Goal: Transaction & Acquisition: Purchase product/service

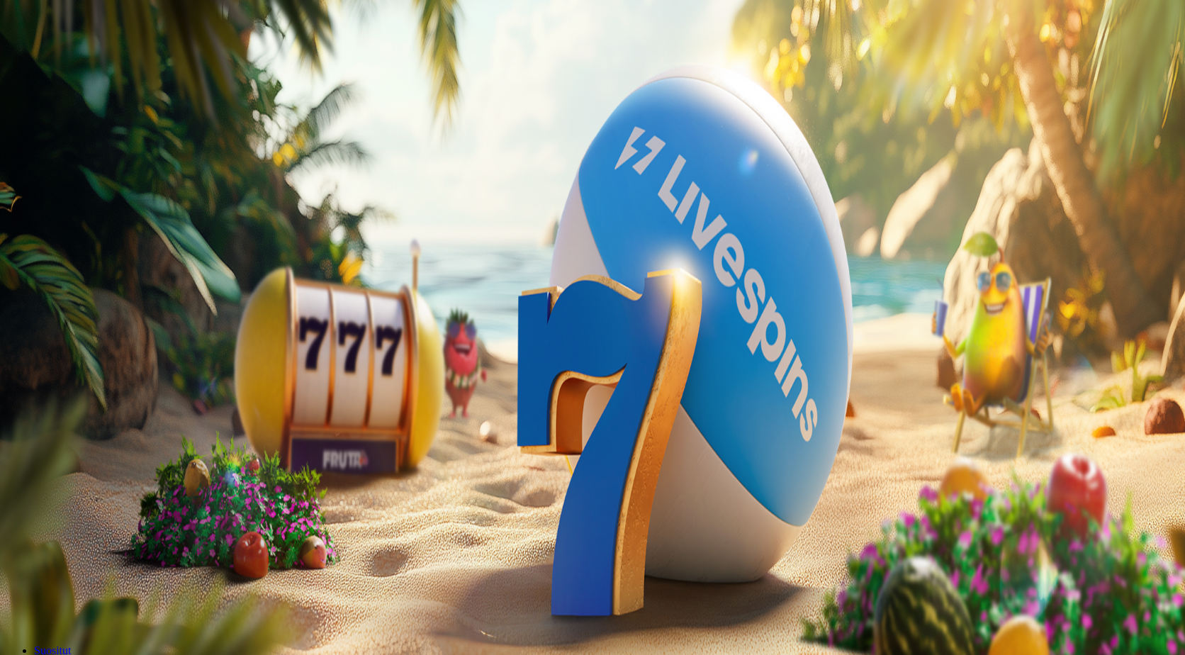
drag, startPoint x: 238, startPoint y: 117, endPoint x: 161, endPoint y: 116, distance: 77.2
click at [161, 217] on div "€50 €150 €250 *** € TALLETA JA PELAA 200 kierrätysvapaata ilmaiskierrosta ensit…" at bounding box center [592, 296] width 1173 height 158
type input "***"
click at [96, 362] on span "TALLETA JA PELAA" at bounding box center [53, 367] width 85 height 11
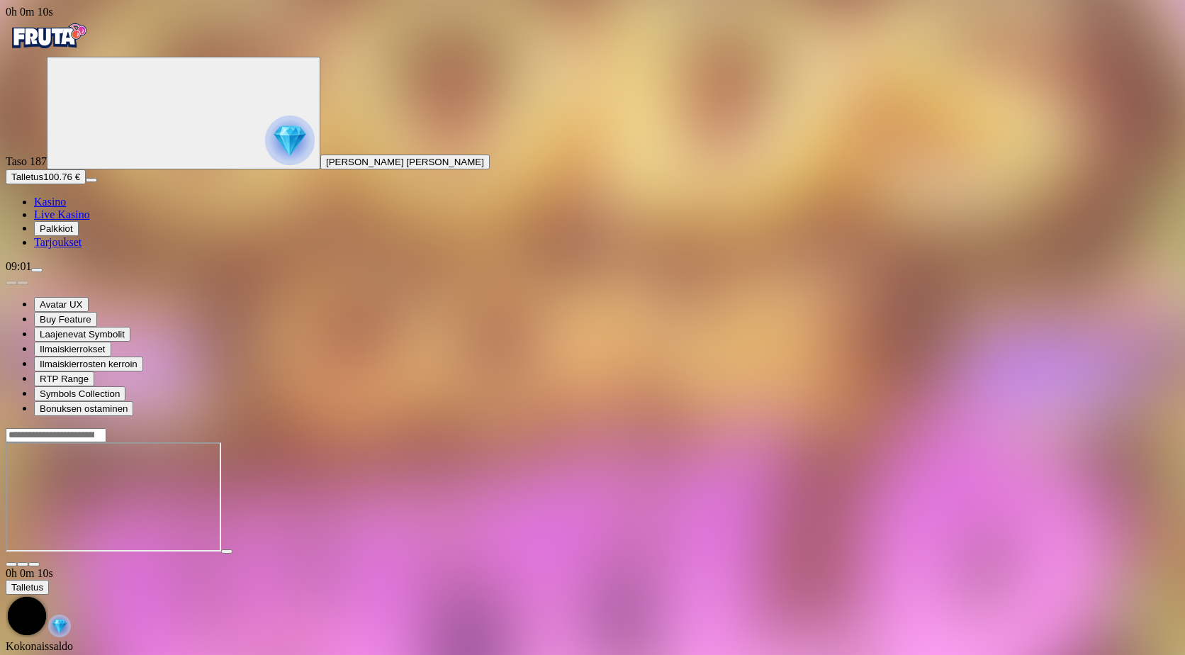
click at [66, 208] on span "Kasino" at bounding box center [50, 202] width 32 height 12
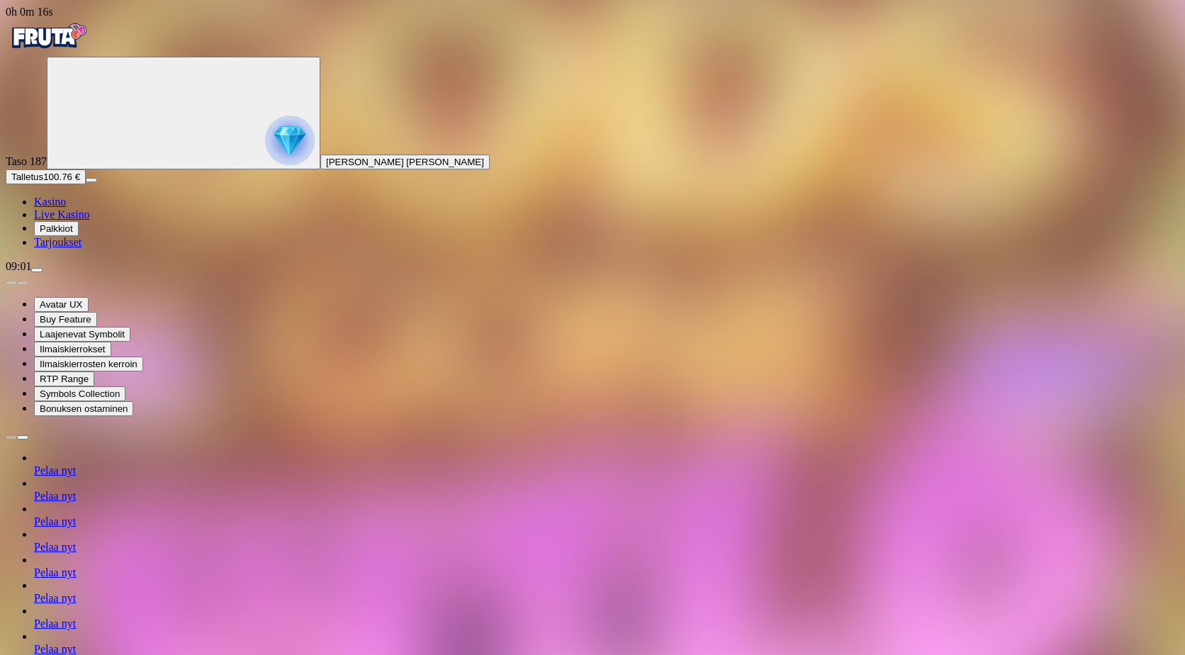
click at [66, 208] on span "Kasino" at bounding box center [50, 202] width 32 height 12
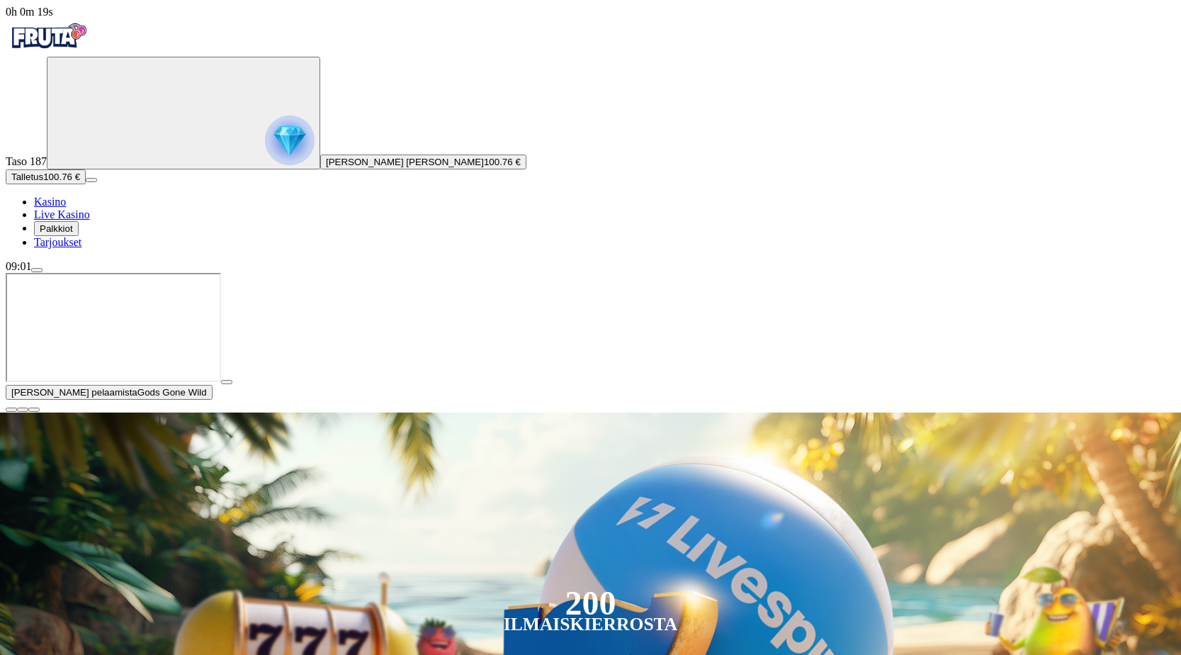
click at [11, 410] on span "close icon" at bounding box center [11, 410] width 0 height 0
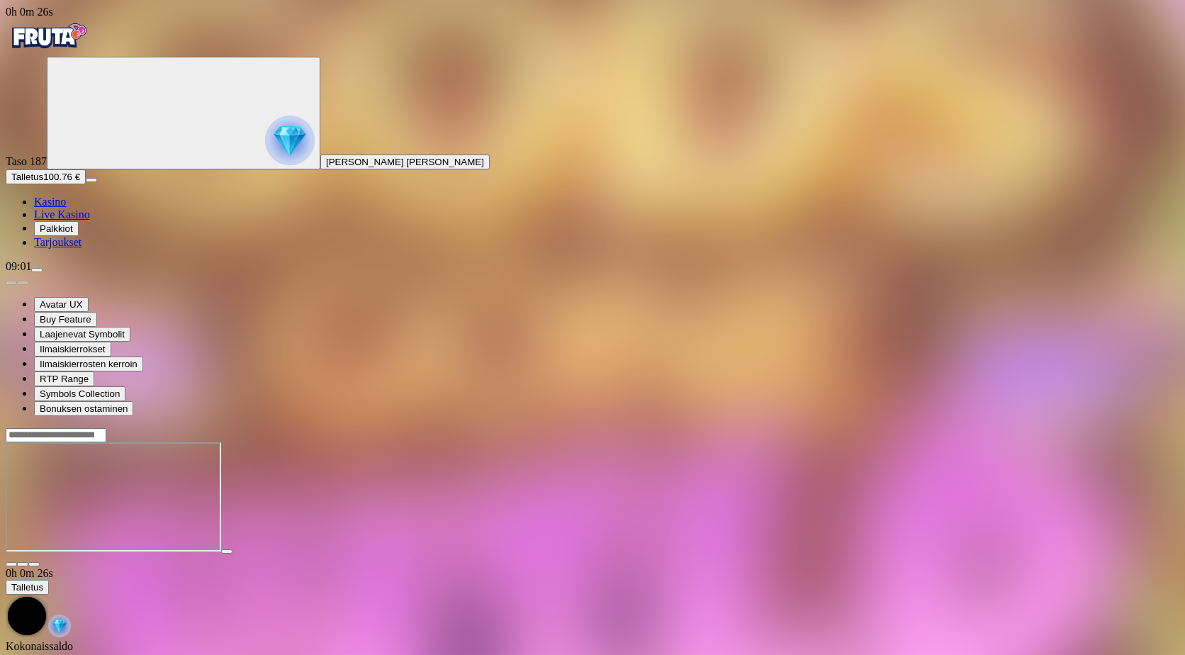
click at [66, 208] on span "Kasino" at bounding box center [50, 202] width 32 height 12
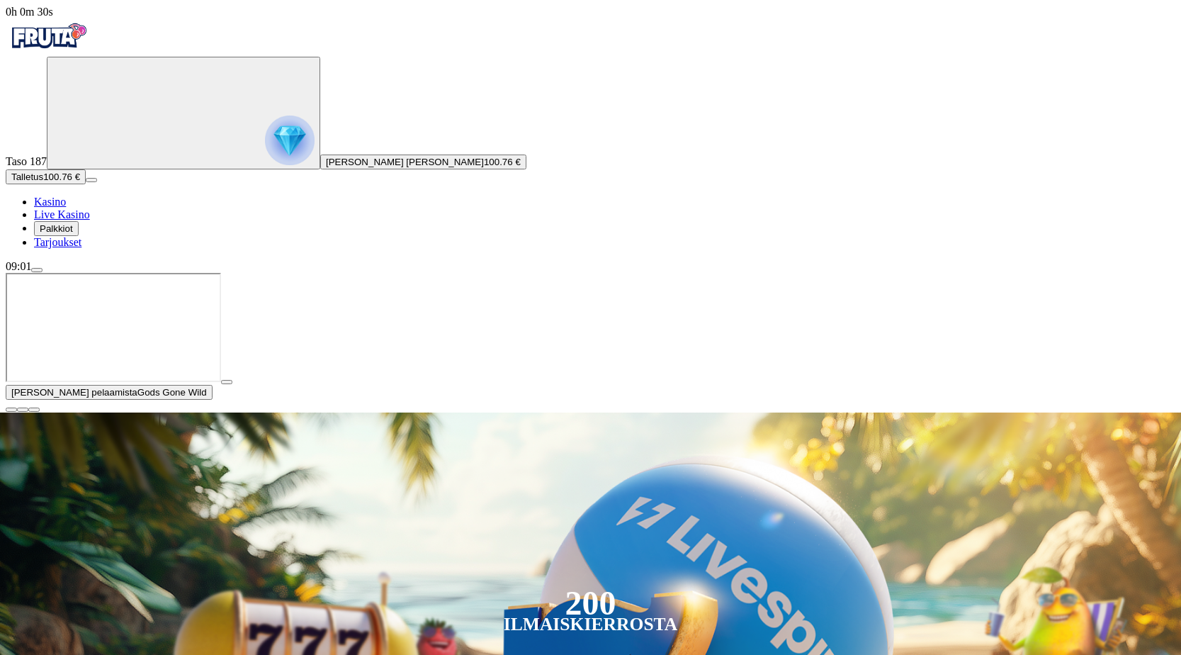
click at [227, 382] on span "play icon" at bounding box center [227, 382] width 0 height 0
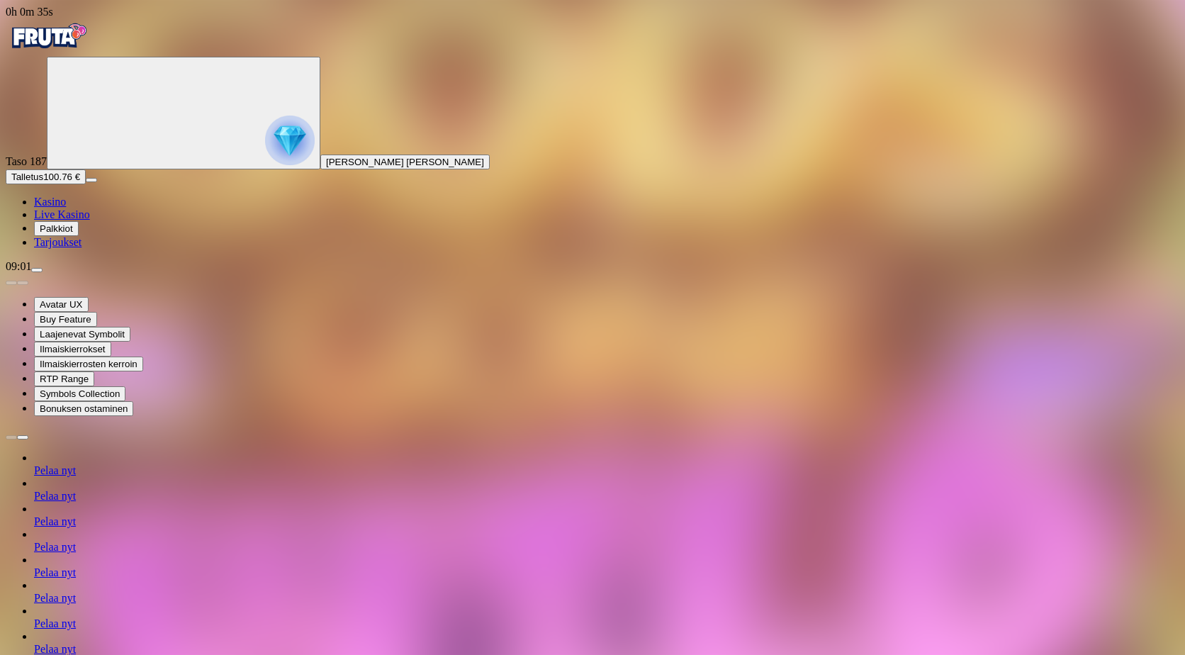
click at [62, 208] on link "Kasino" at bounding box center [50, 202] width 32 height 12
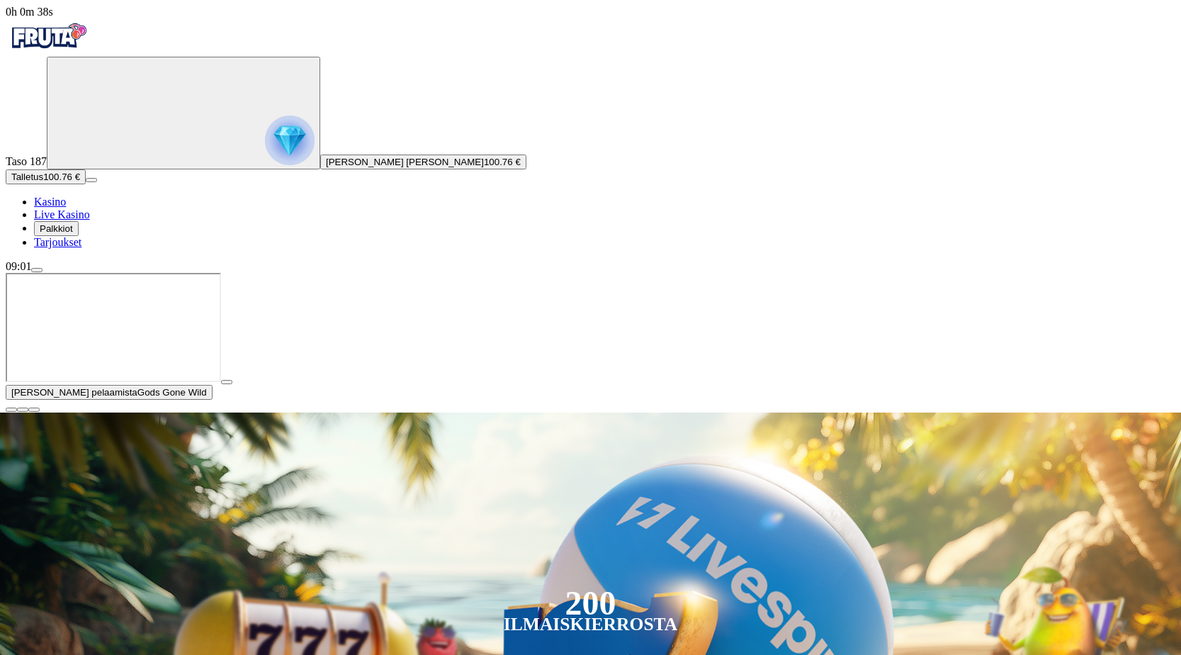
click at [11, 410] on span "close icon" at bounding box center [11, 410] width 0 height 0
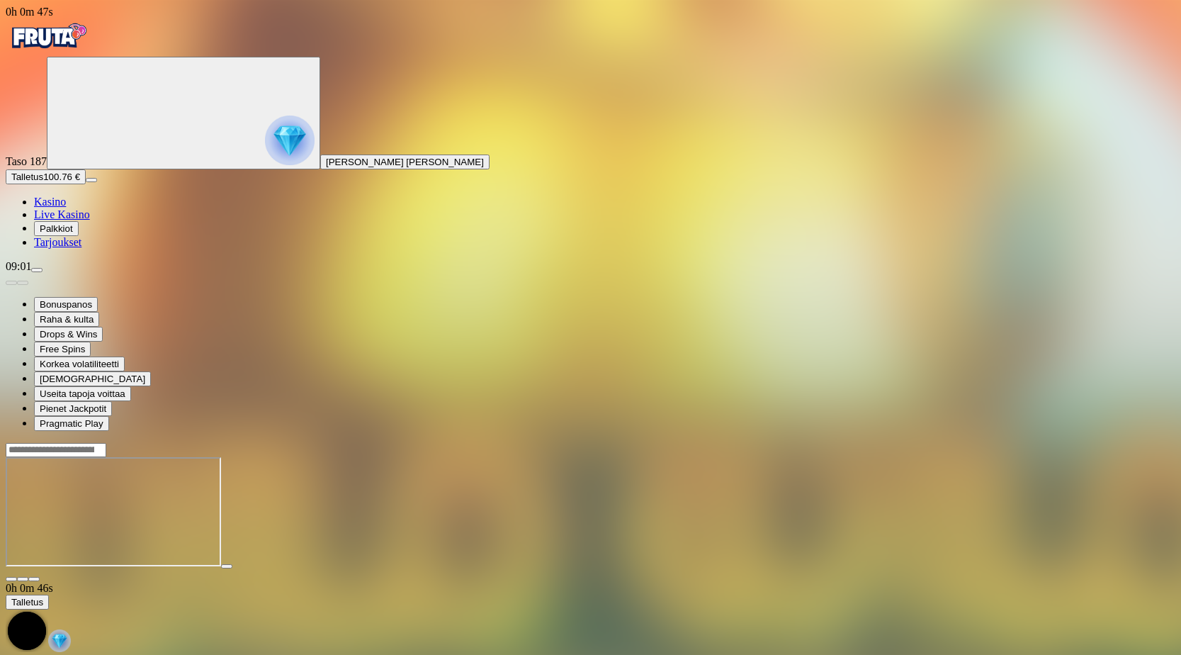
click at [11, 579] on span "close icon" at bounding box center [11, 579] width 0 height 0
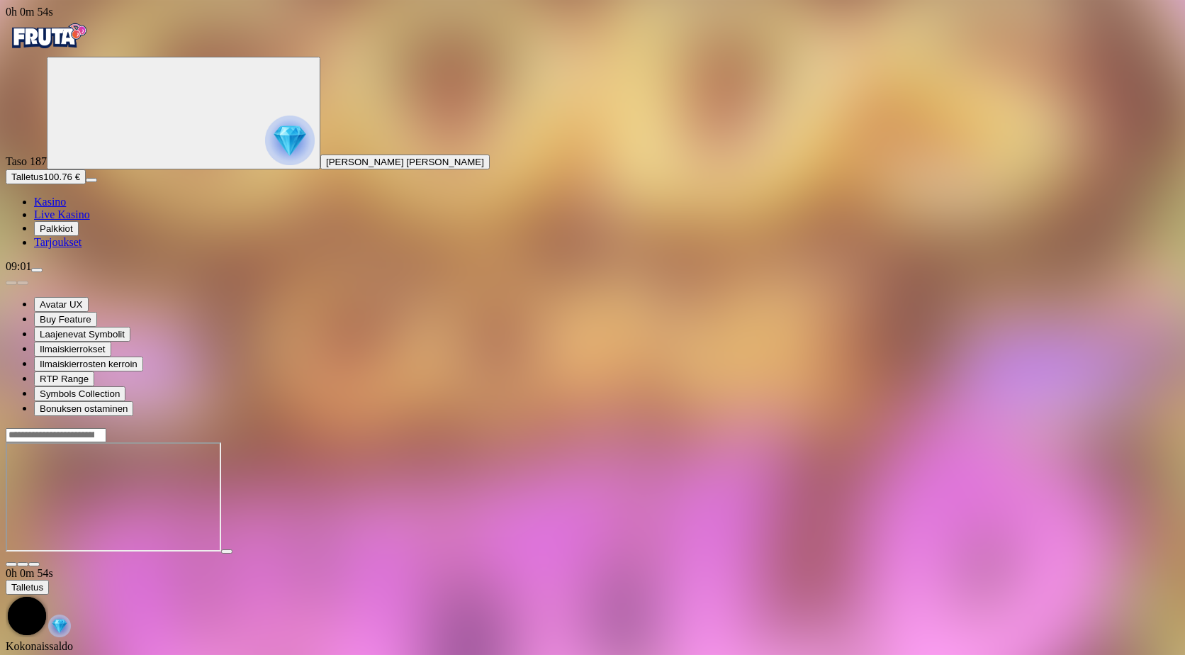
click at [66, 208] on span "Kasino" at bounding box center [50, 202] width 32 height 12
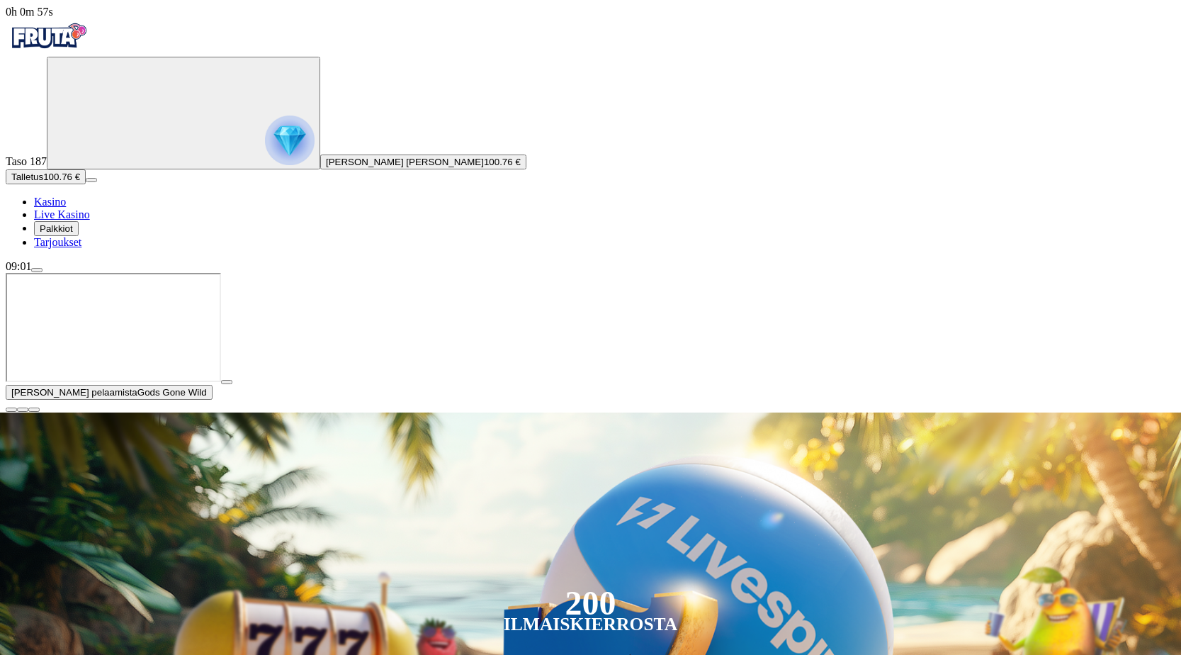
click at [11, 410] on span "close icon" at bounding box center [11, 410] width 0 height 0
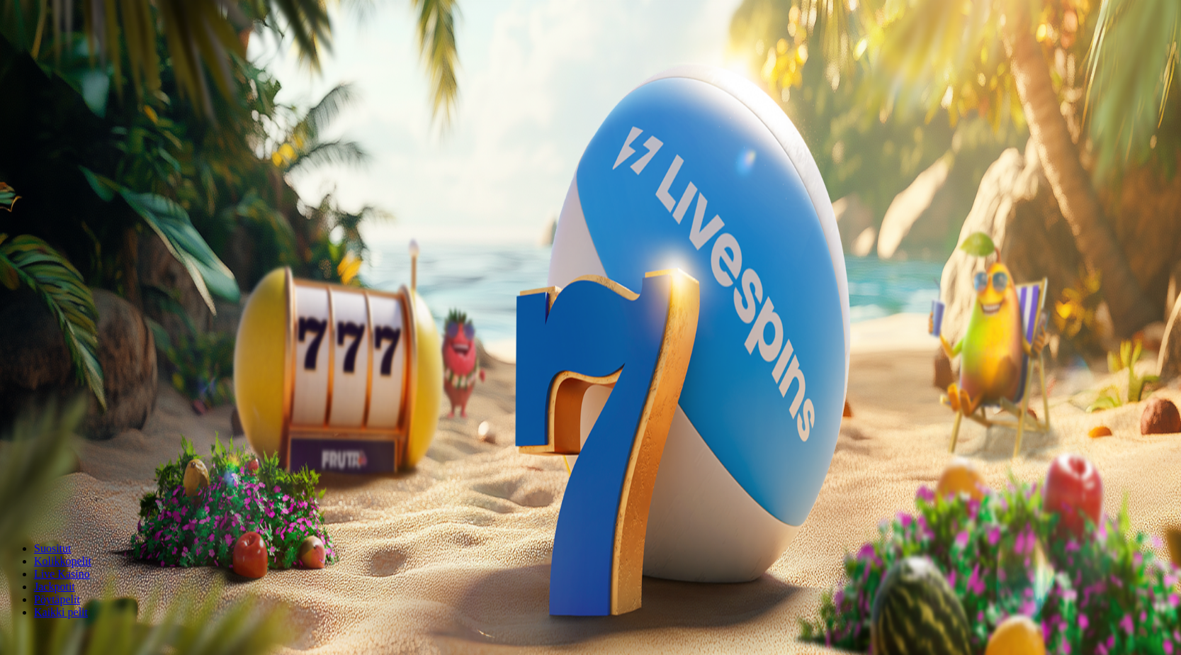
drag, startPoint x: 0, startPoint y: 0, endPoint x: 750, endPoint y: 539, distance: 923.1
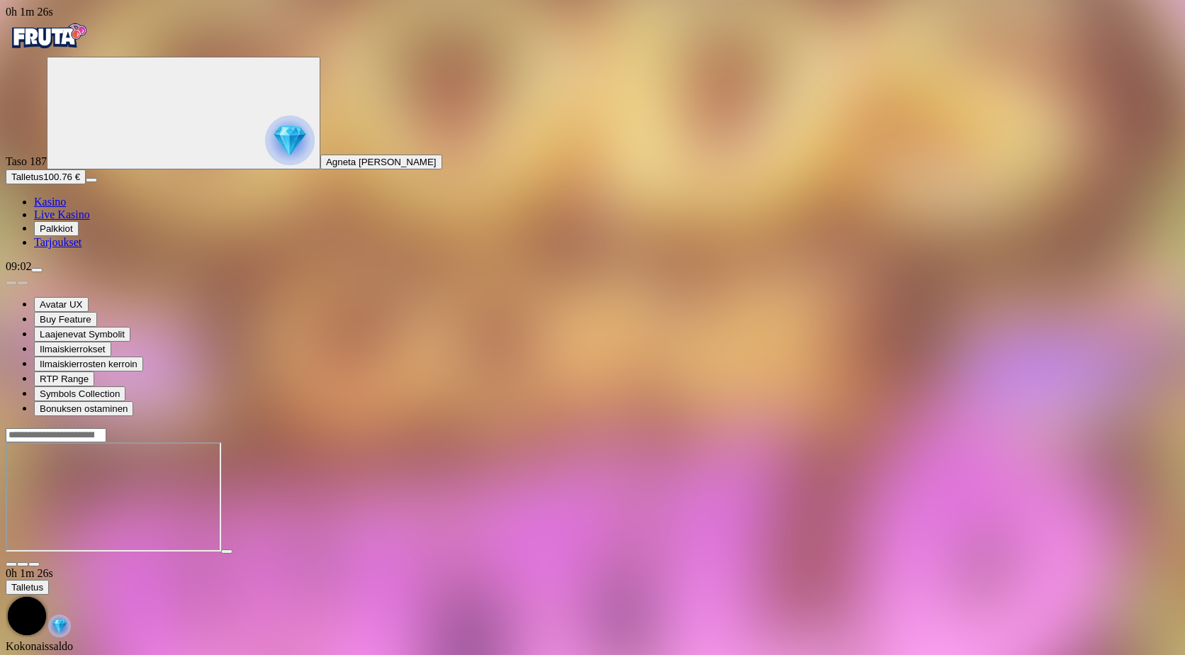
click at [66, 208] on span "Kasino" at bounding box center [50, 202] width 32 height 12
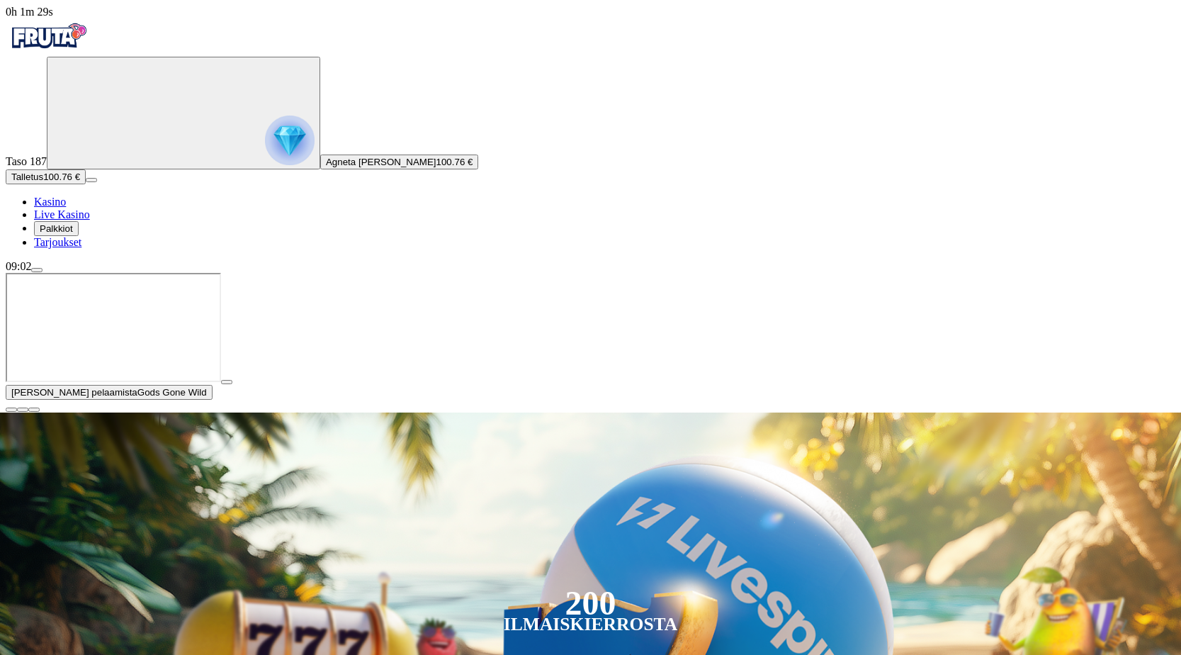
click at [11, 410] on span "close icon" at bounding box center [11, 410] width 0 height 0
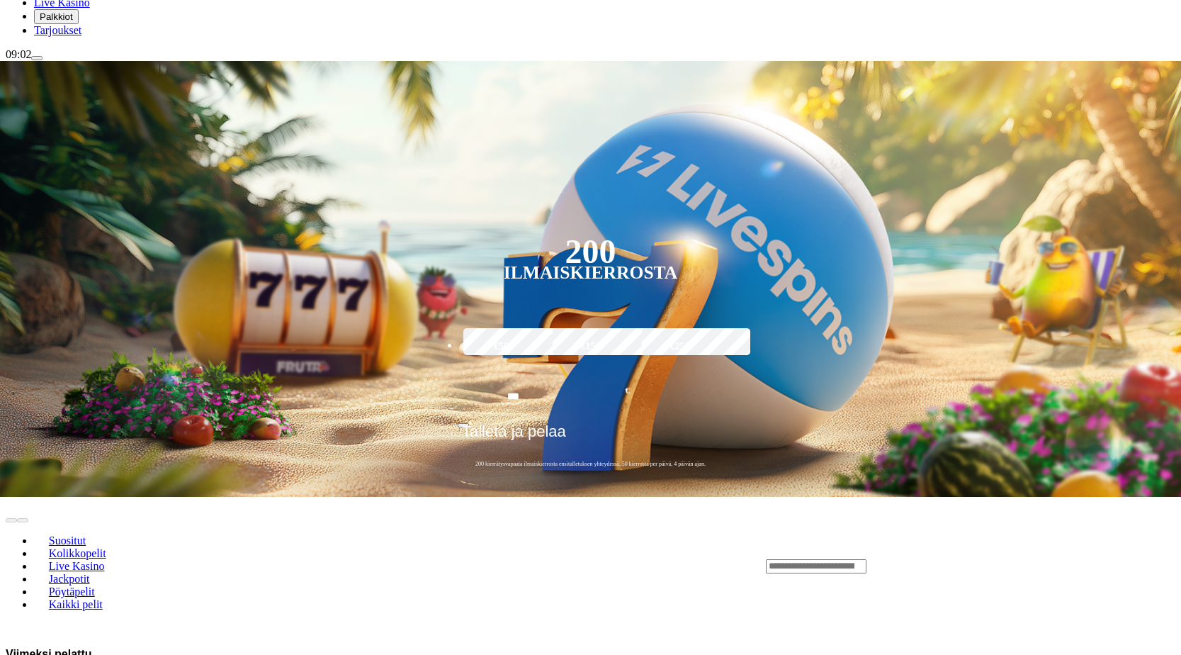
scroll to position [213, 0]
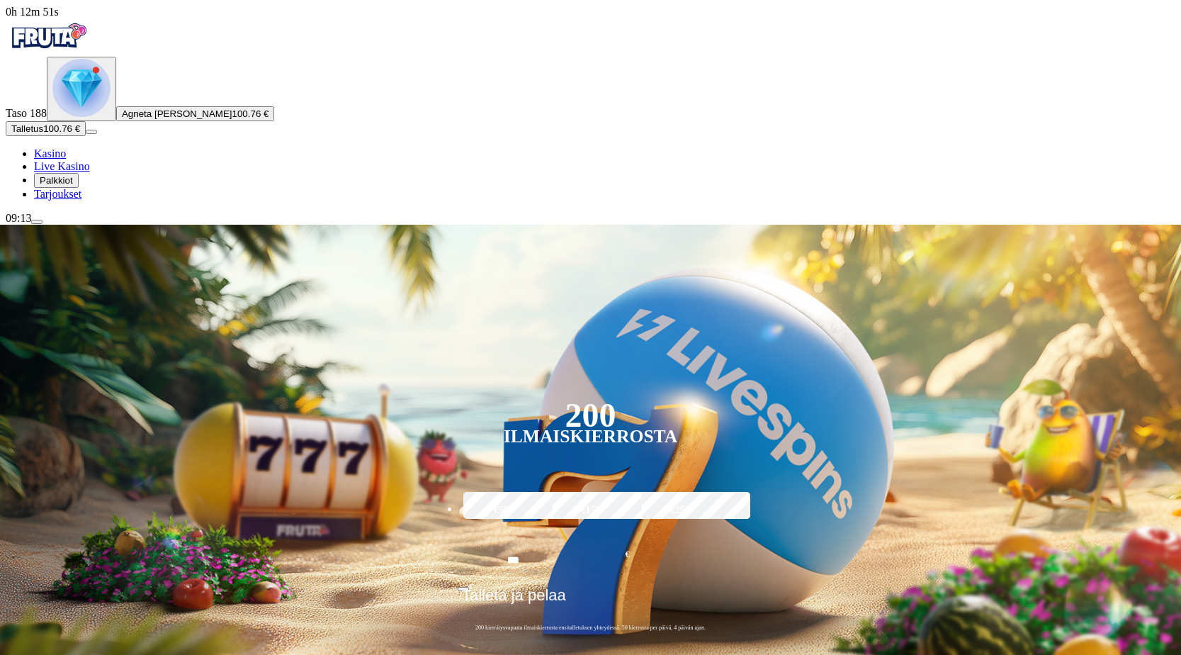
click at [43, 134] on span "Talletus" at bounding box center [27, 128] width 32 height 11
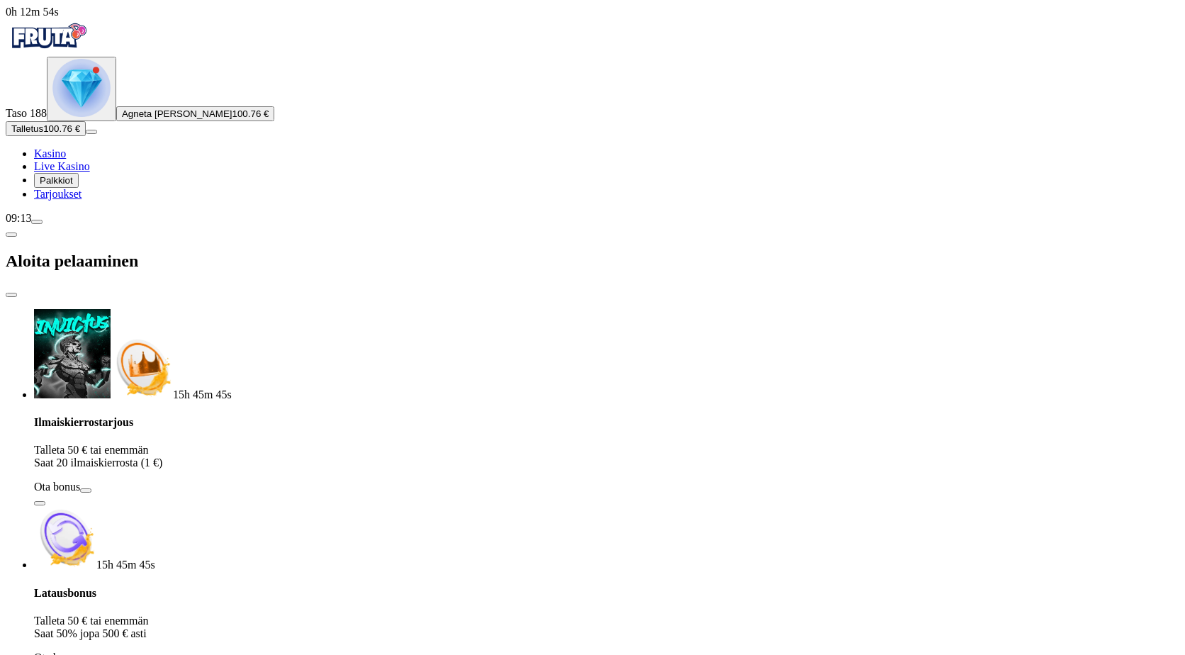
drag, startPoint x: 230, startPoint y: 300, endPoint x: 154, endPoint y: 293, distance: 76.1
click at [154, 293] on div "0h 12m 54s Taso 188 Agneta Helena Forsström 100.76 € Talletus 100.76 € Kasino L…" at bounding box center [592, 468] width 1173 height 924
type input "***"
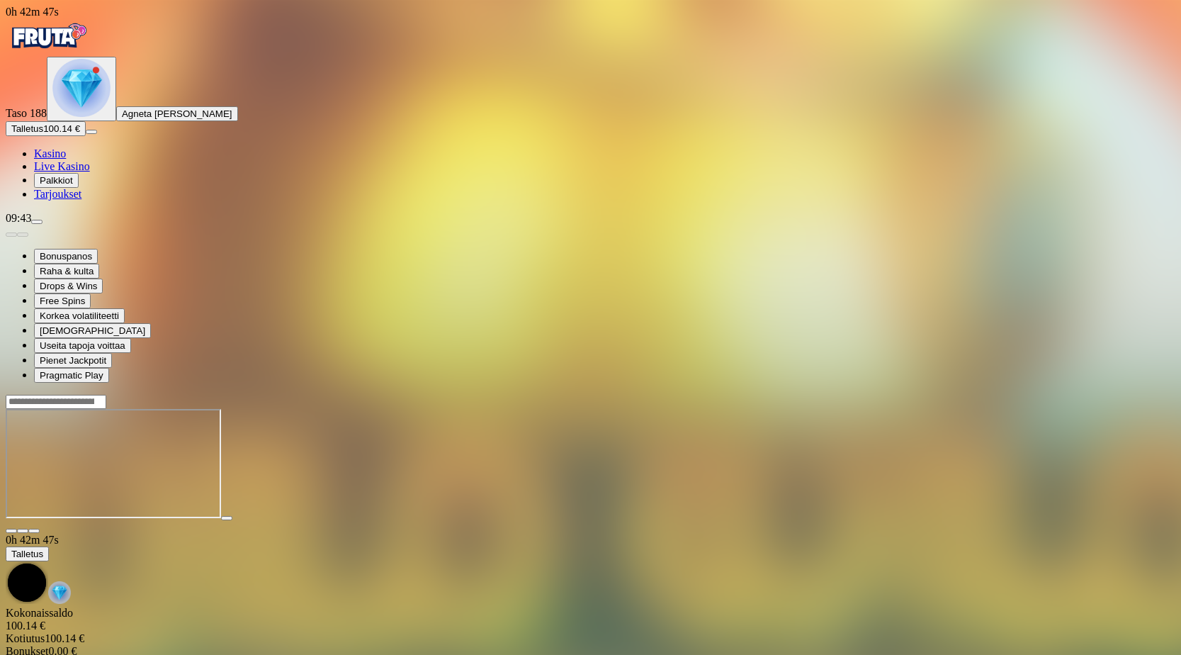
click at [11, 531] on span "close icon" at bounding box center [11, 531] width 0 height 0
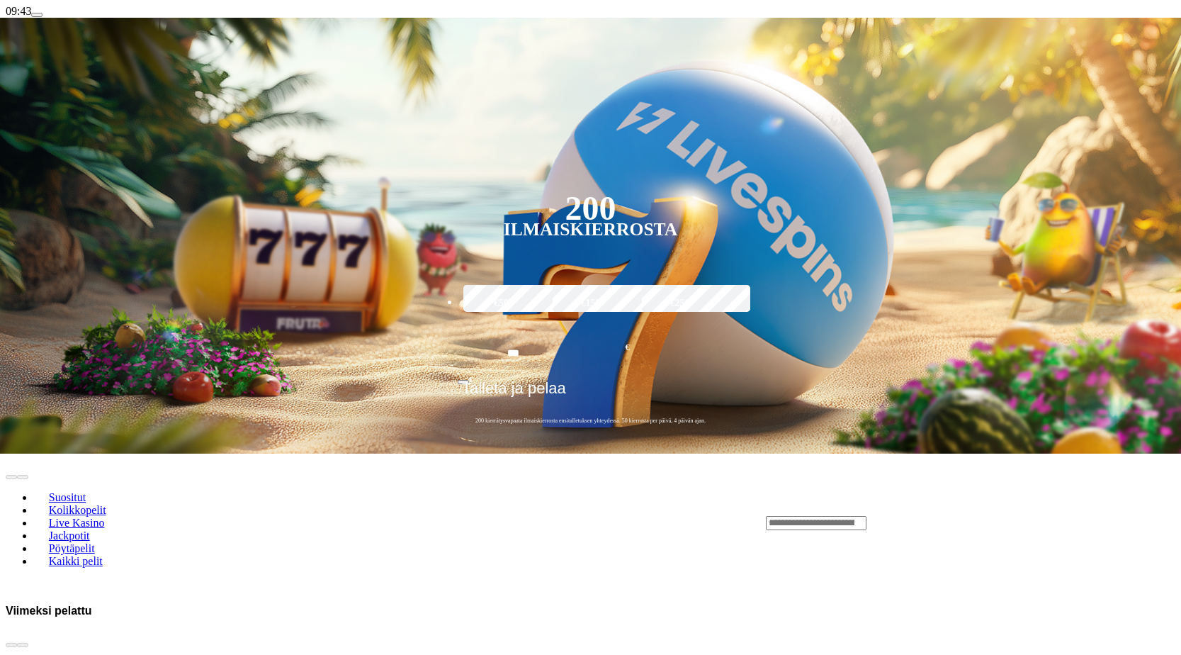
scroll to position [213, 0]
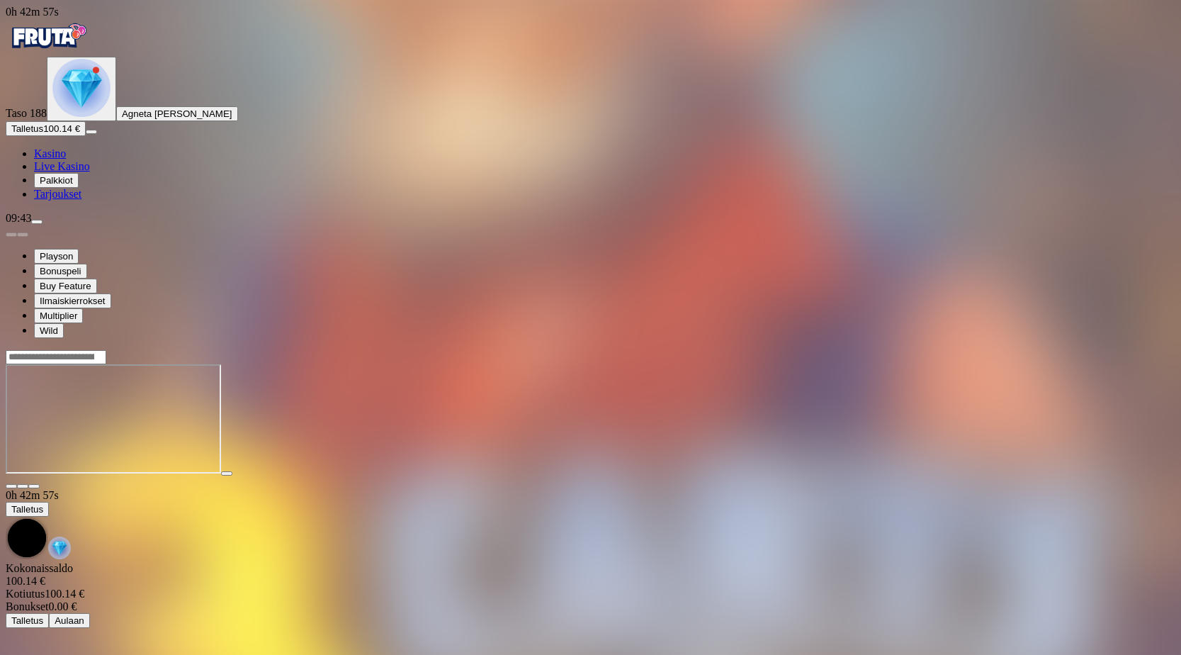
click at [66, 159] on span "Kasino" at bounding box center [50, 153] width 32 height 12
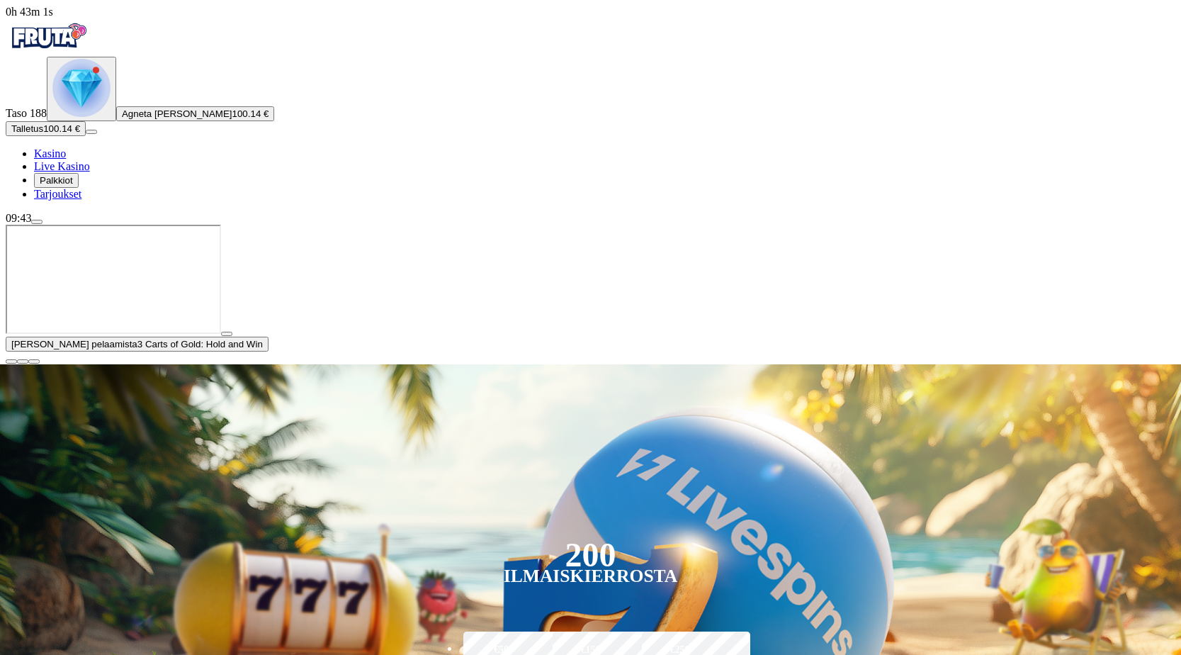
click at [11, 361] on span "close icon" at bounding box center [11, 361] width 0 height 0
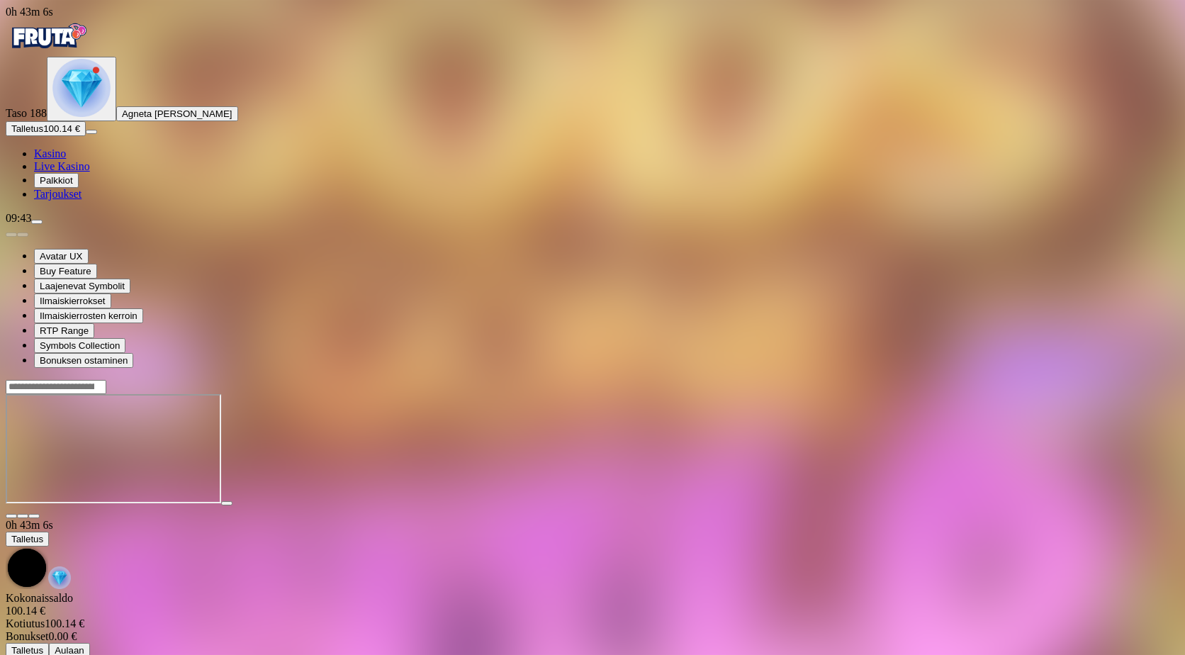
click at [66, 159] on span "Kasino" at bounding box center [50, 153] width 32 height 12
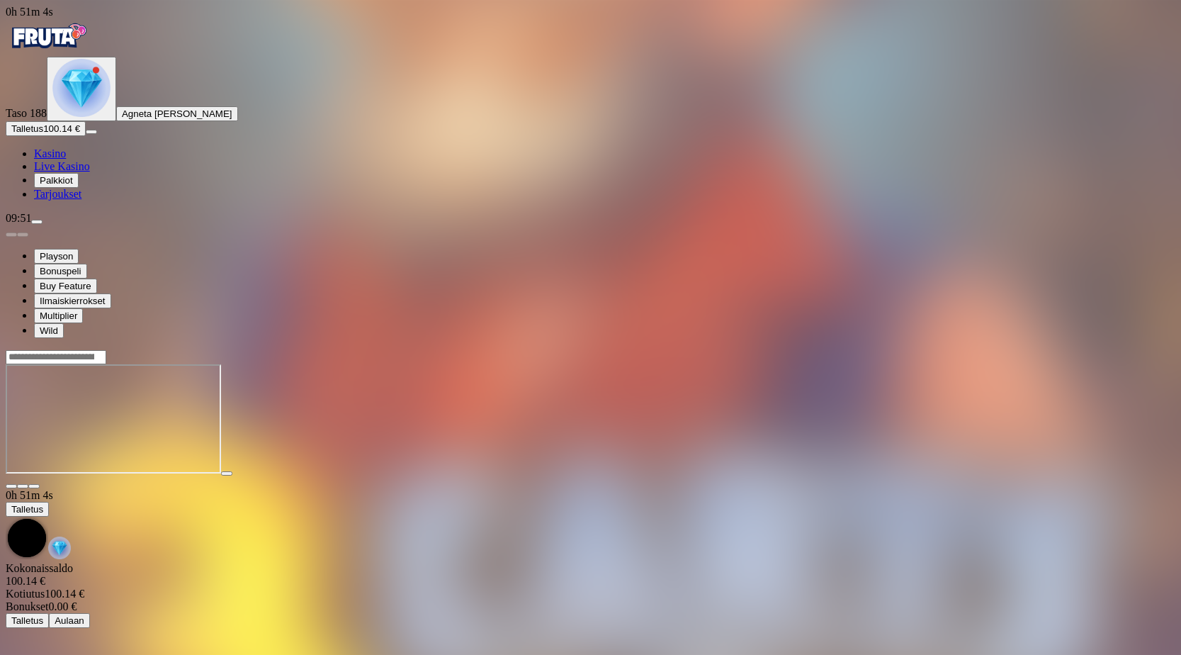
click at [11, 486] on span "close icon" at bounding box center [11, 486] width 0 height 0
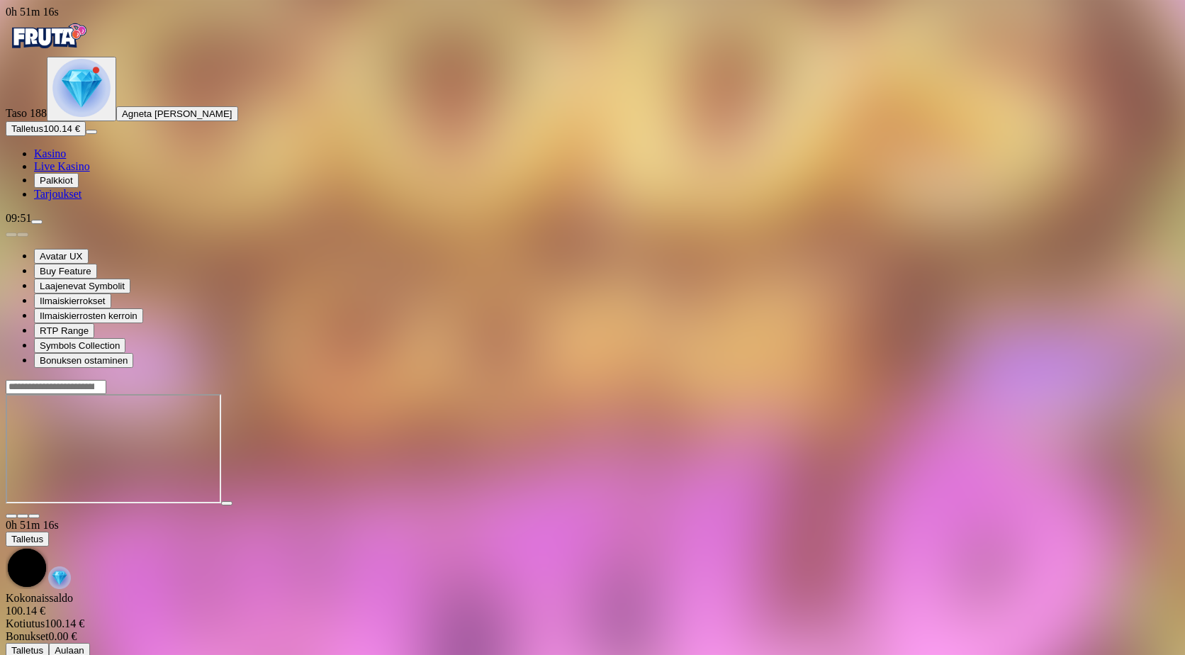
click at [11, 516] on span "close icon" at bounding box center [11, 516] width 0 height 0
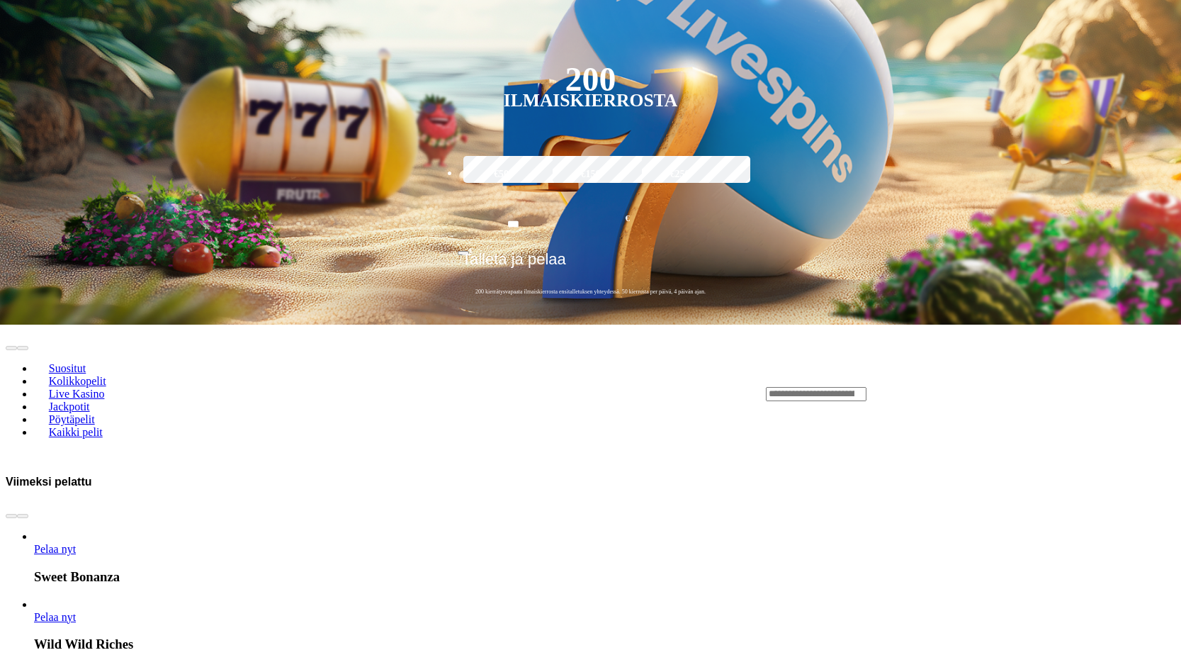
scroll to position [425, 0]
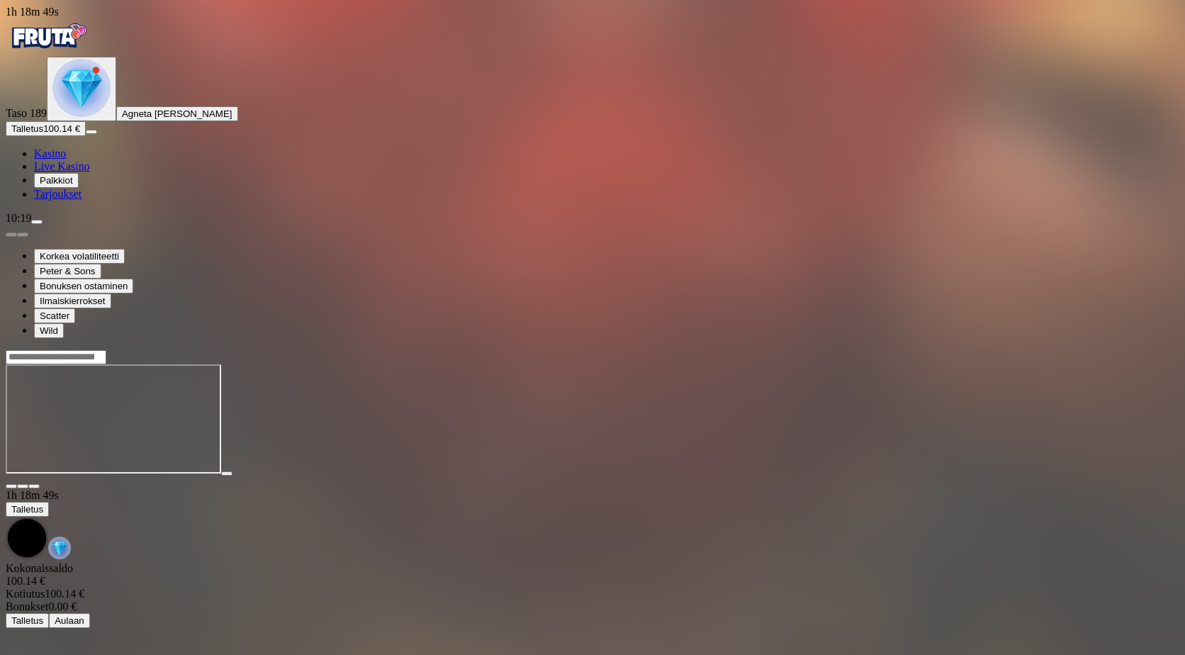
click at [11, 486] on span "close icon" at bounding box center [11, 486] width 0 height 0
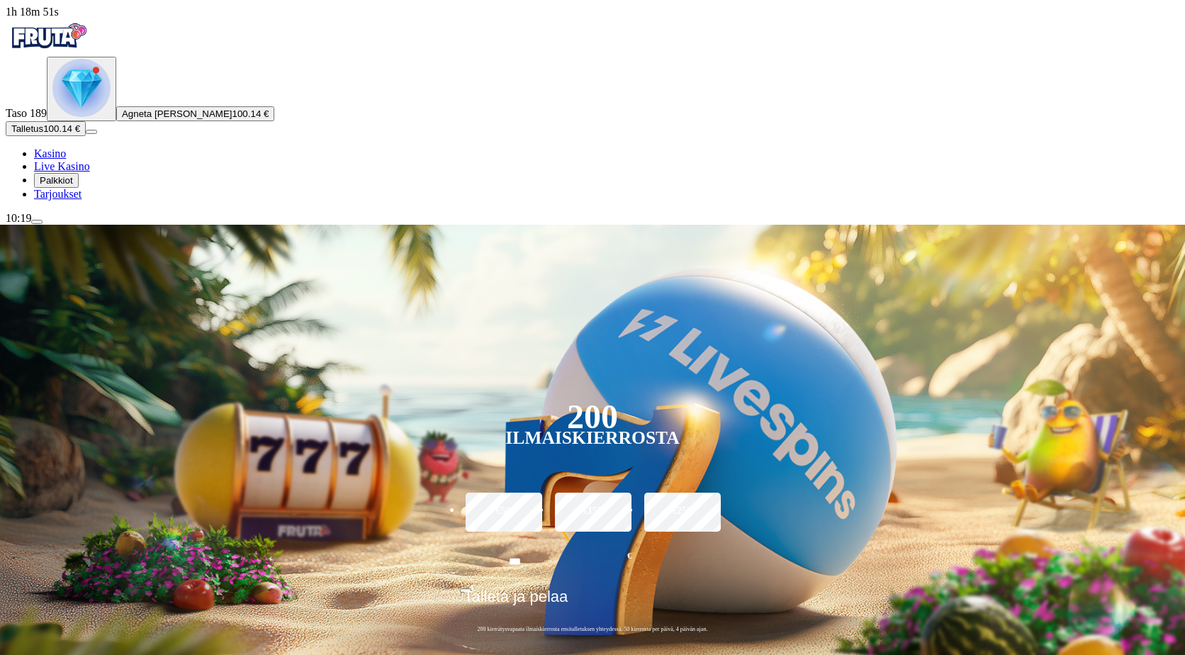
click at [86, 136] on button "Talletus 100.14 €" at bounding box center [46, 128] width 80 height 15
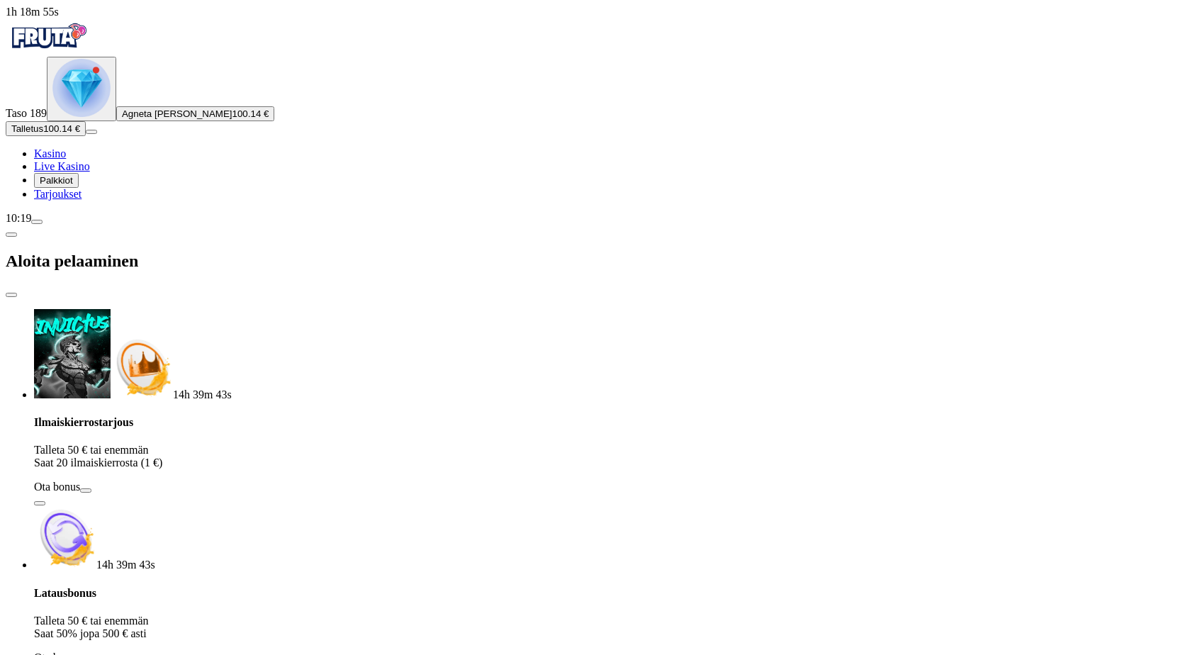
drag, startPoint x: 210, startPoint y: 287, endPoint x: 143, endPoint y: 267, distance: 70.2
click at [143, 267] on div "1h 18m 55s Taso 189 Agneta Helena Forsström 100.14 € Talletus 100.14 € Kasino L…" at bounding box center [592, 468] width 1173 height 924
type input "***"
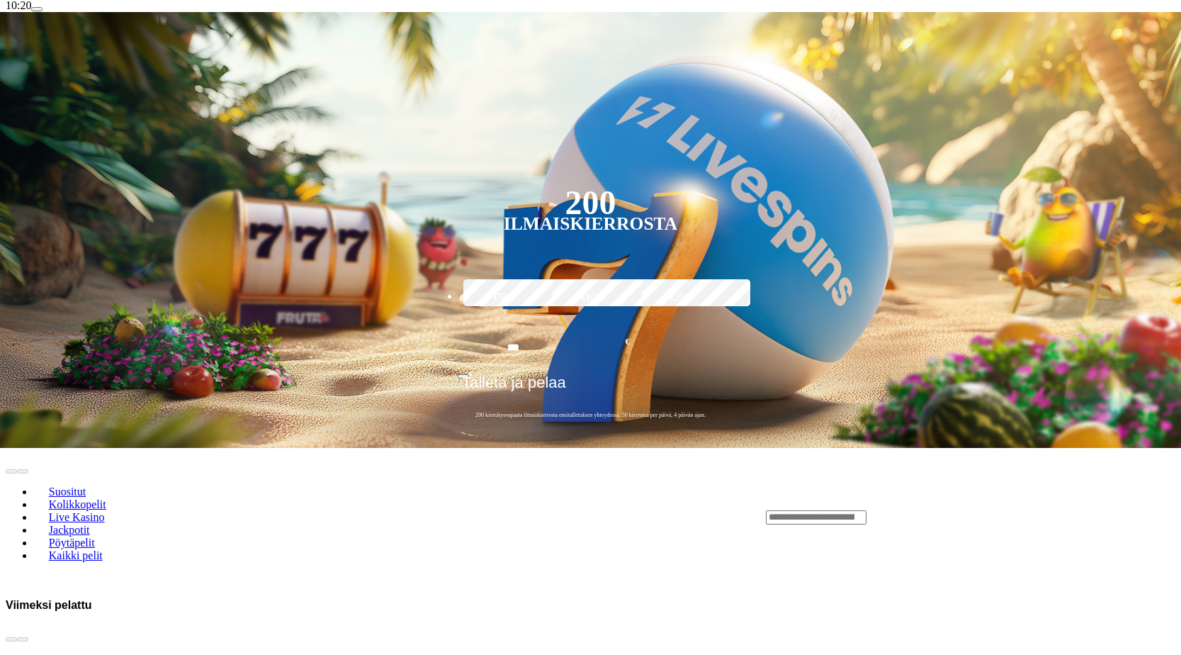
scroll to position [354, 0]
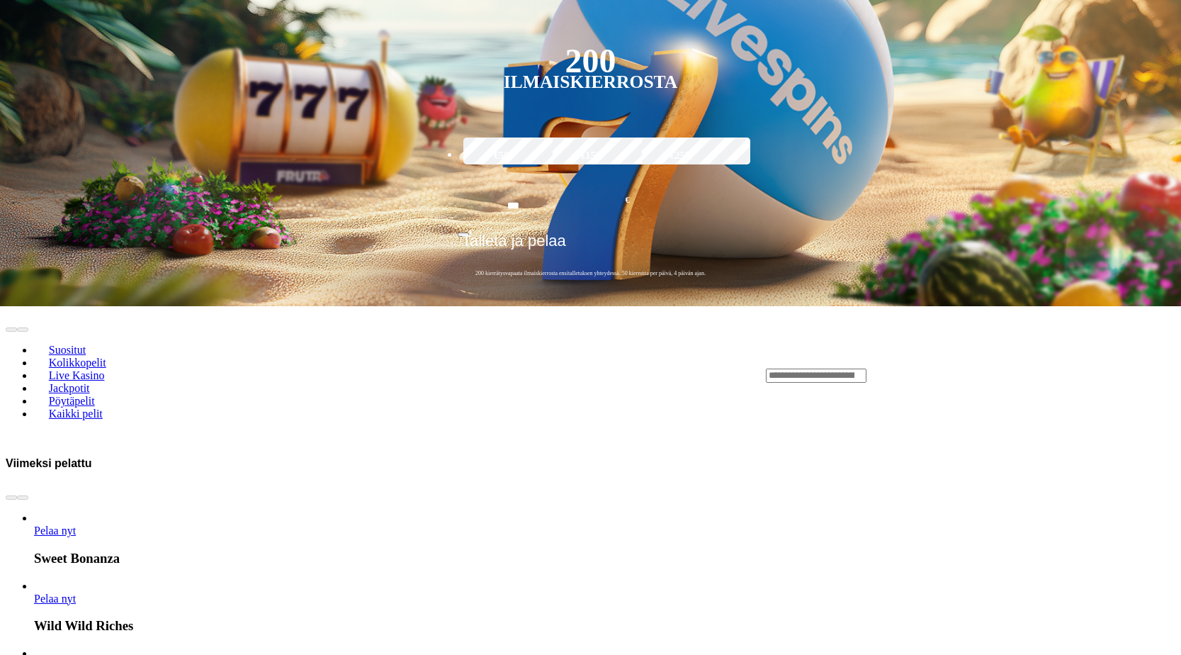
click at [76, 654] on link "Pelaa nyt" at bounding box center [55, 666] width 42 height 12
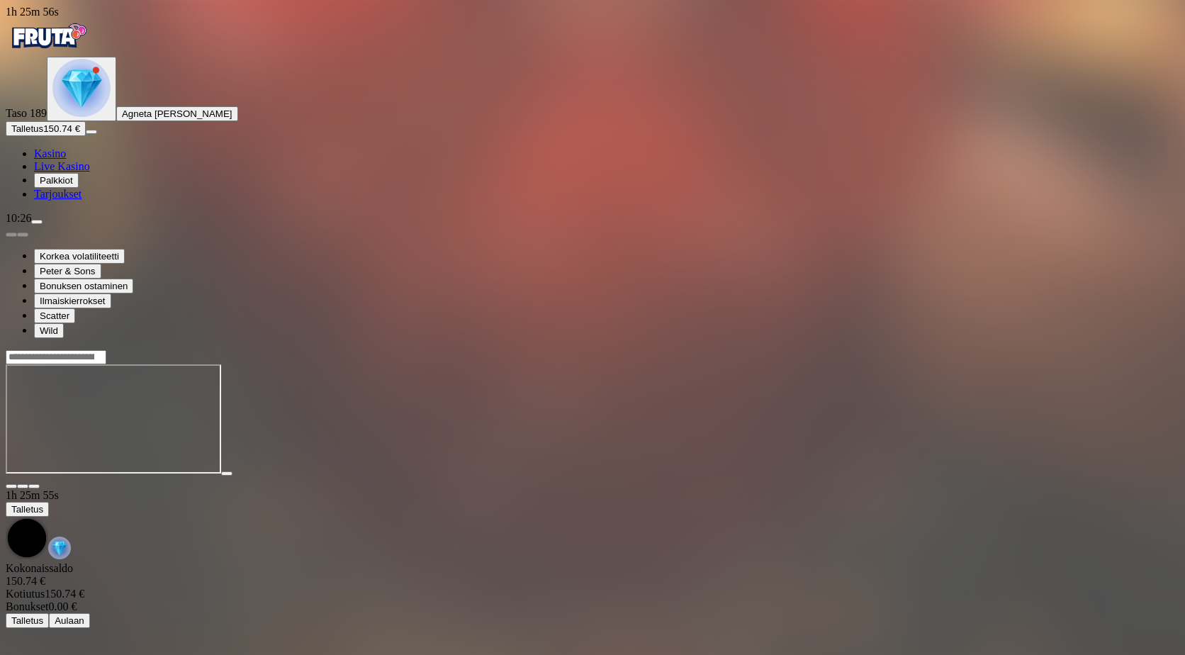
click at [84, 136] on button "Talletus 150.74 €" at bounding box center [46, 128] width 80 height 15
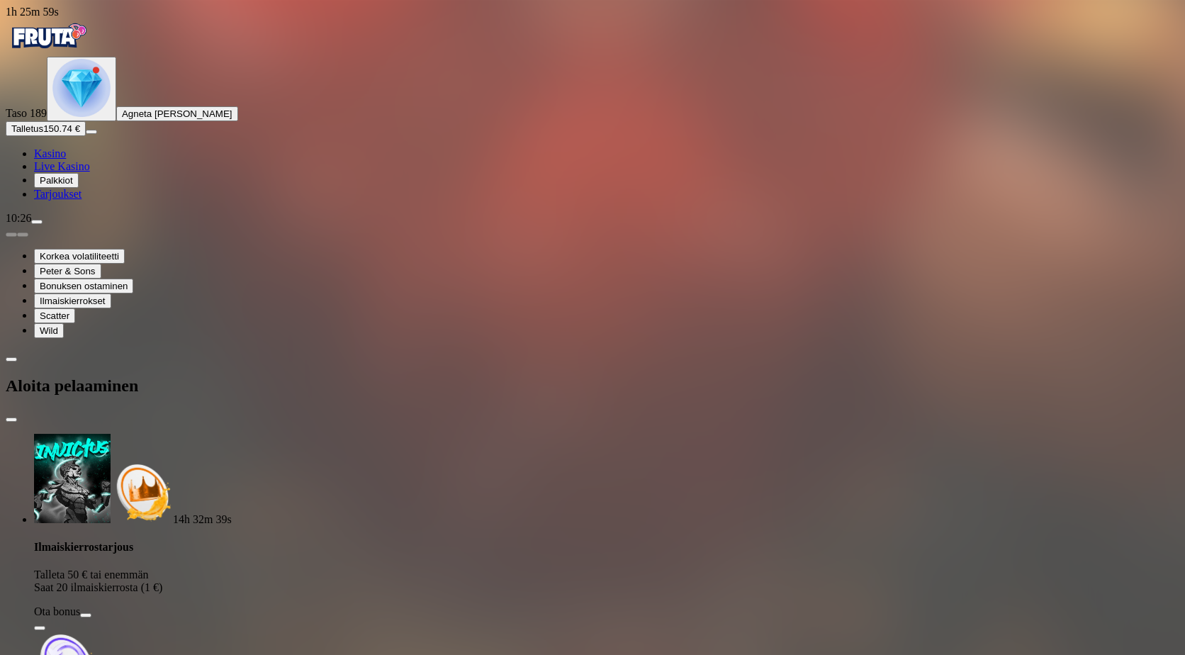
drag, startPoint x: 205, startPoint y: 295, endPoint x: 127, endPoint y: 291, distance: 78.1
click at [127, 291] on div "1h 25m 59s Taso 189 Agneta Helena Forsström Talletus 150.74 € Kasino Live Kasin…" at bounding box center [592, 509] width 1173 height 1006
type input "***"
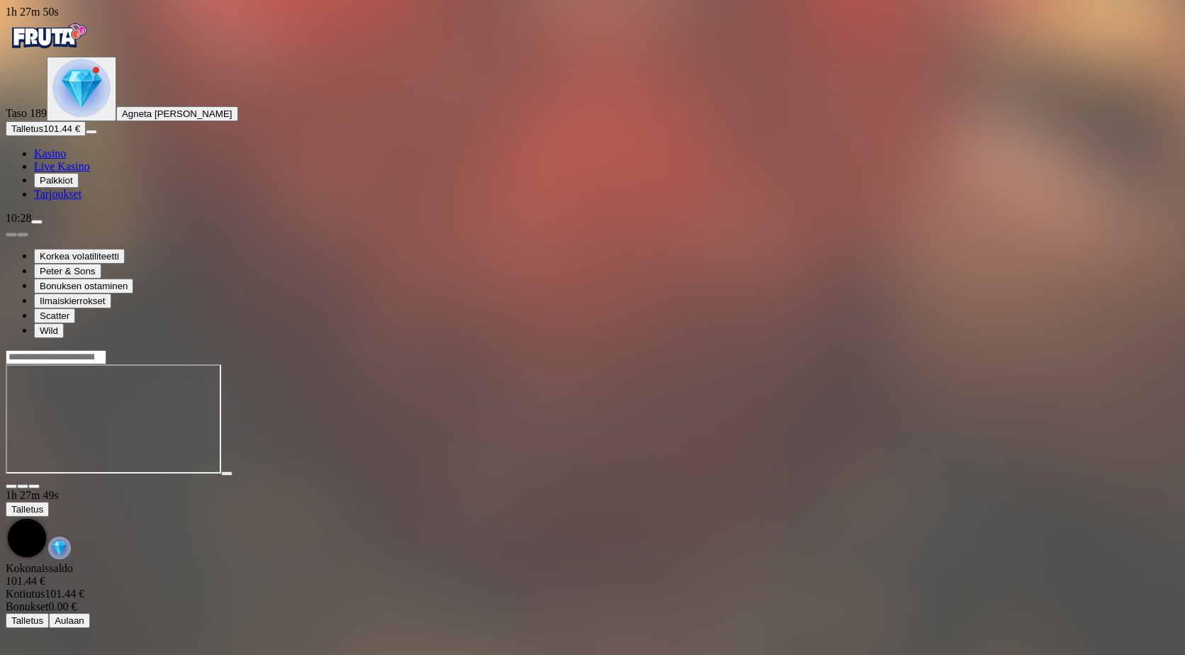
click at [11, 486] on span "close icon" at bounding box center [11, 486] width 0 height 0
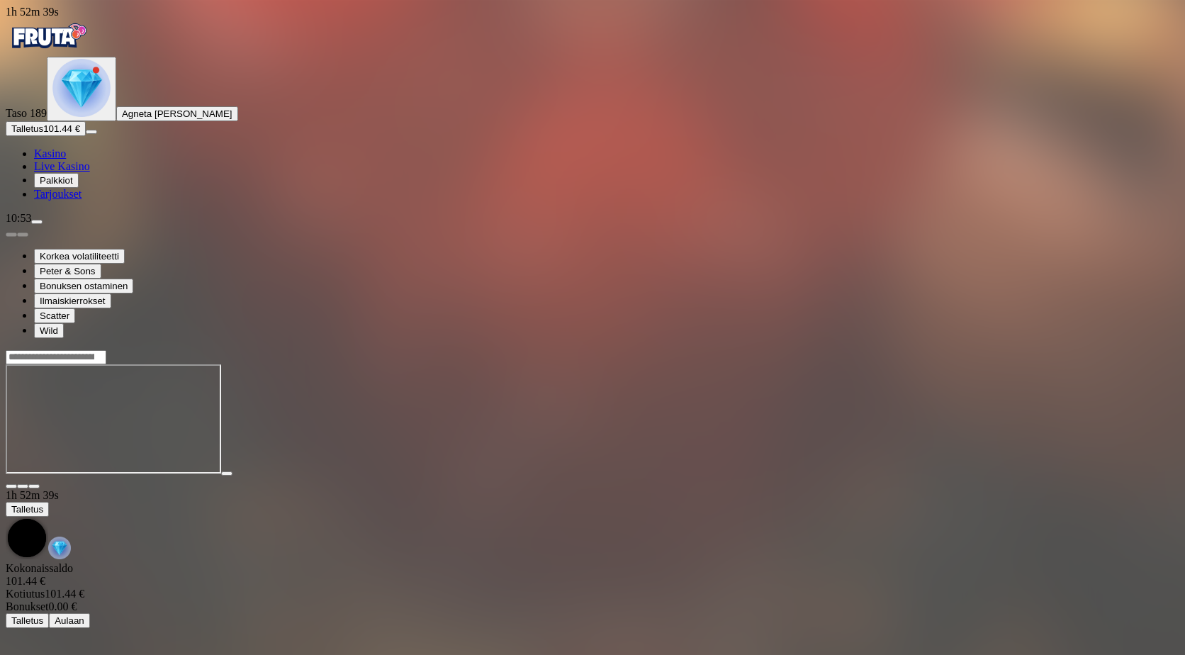
click at [11, 486] on span "close icon" at bounding box center [11, 486] width 0 height 0
click at [43, 134] on span "Talletus" at bounding box center [27, 128] width 32 height 11
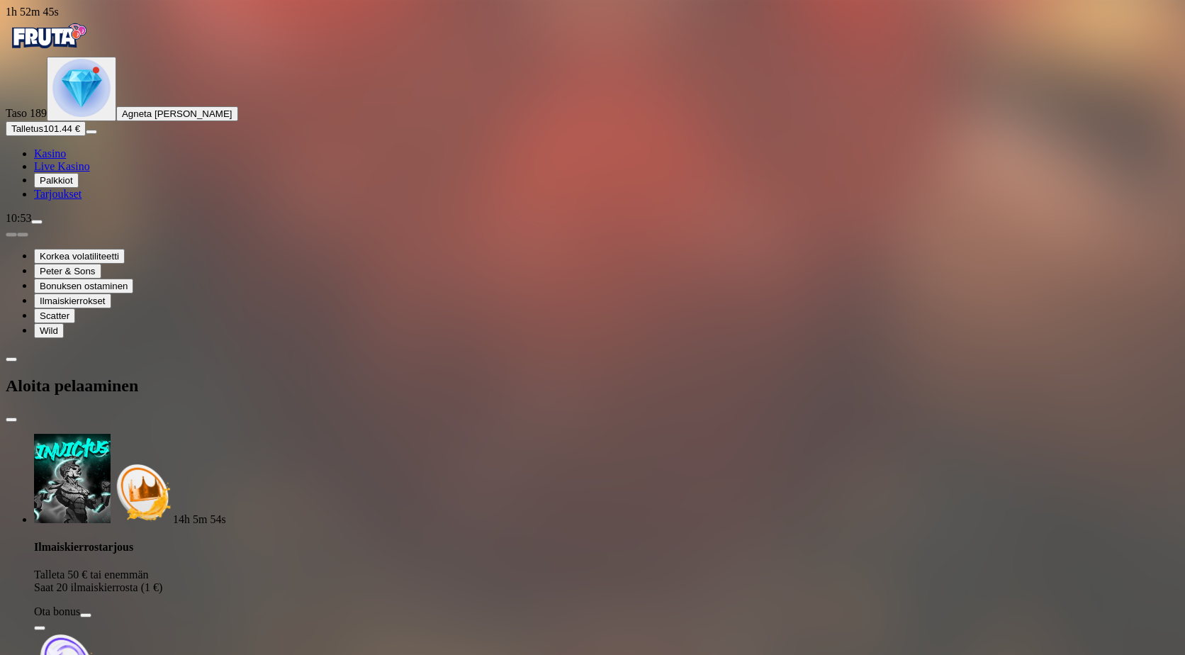
drag, startPoint x: 222, startPoint y: 295, endPoint x: 151, endPoint y: 298, distance: 70.9
click at [151, 298] on div "1h 52m 45s Taso 189 Agneta Helena Forsström Talletus 101.44 € Kasino Live Kasin…" at bounding box center [592, 509] width 1173 height 1006
type input "**"
click at [73, 186] on span "Palkkiot" at bounding box center [56, 180] width 33 height 11
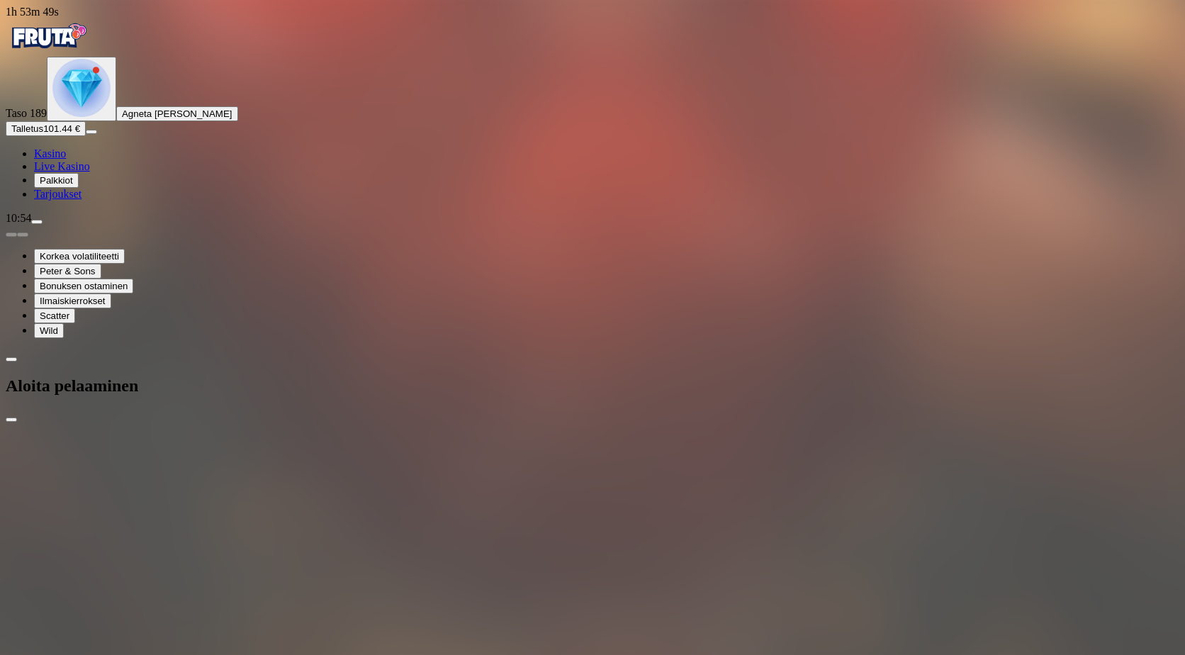
drag, startPoint x: 217, startPoint y: 291, endPoint x: 132, endPoint y: 296, distance: 85.2
click at [132, 295] on div "1h 53m 49s Taso 189 Agneta Helena Forsström Talletus 101.44 € Kasino Live Kasin…" at bounding box center [592, 509] width 1173 height 1006
type input "**"
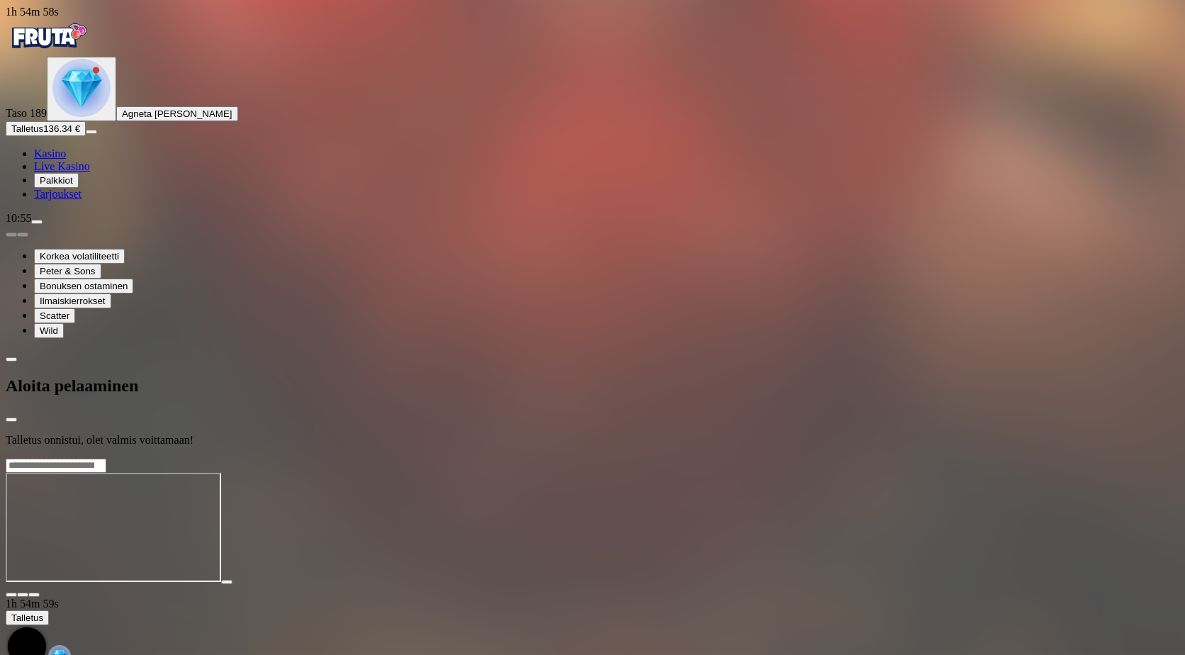
click at [930, 458] on div at bounding box center [592, 458] width 1173 height 0
click at [1172, 458] on div at bounding box center [592, 458] width 1173 height 0
click at [66, 159] on span "Kasino" at bounding box center [50, 153] width 32 height 12
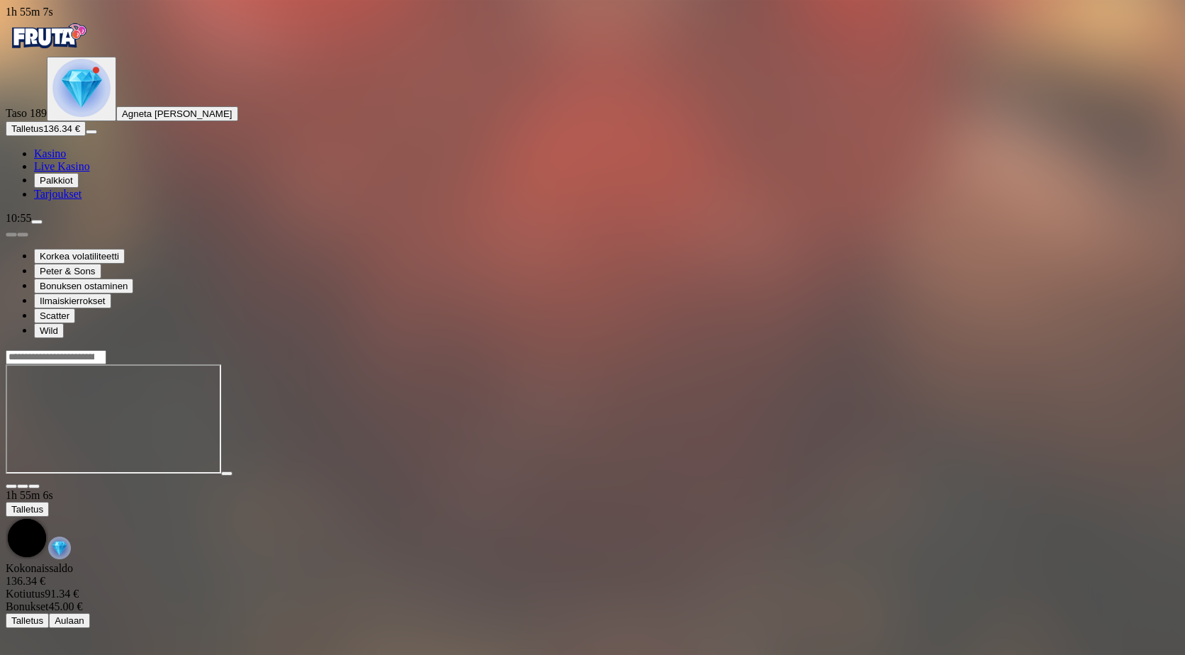
click at [11, 486] on span "close icon" at bounding box center [11, 486] width 0 height 0
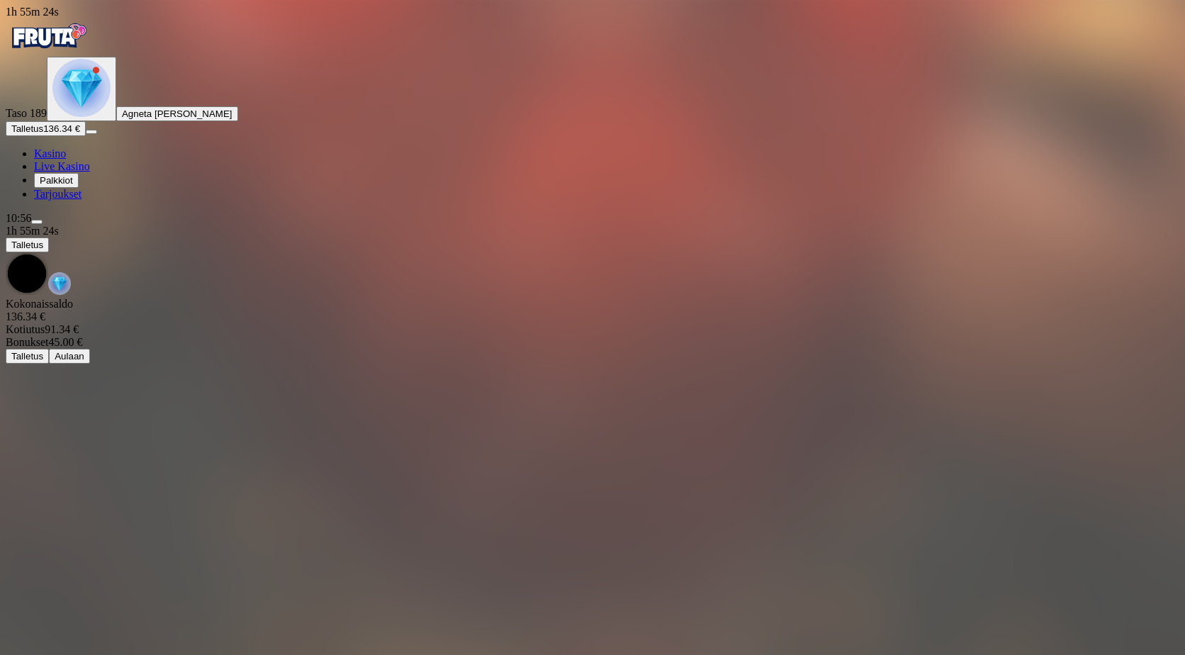
click at [1168, 225] on main "1h 55m 24s Talletus Kokonaissaldo 136.34 € Kotiutus 91.34 € Bonukset 45.00 € Ta…" at bounding box center [592, 294] width 1173 height 139
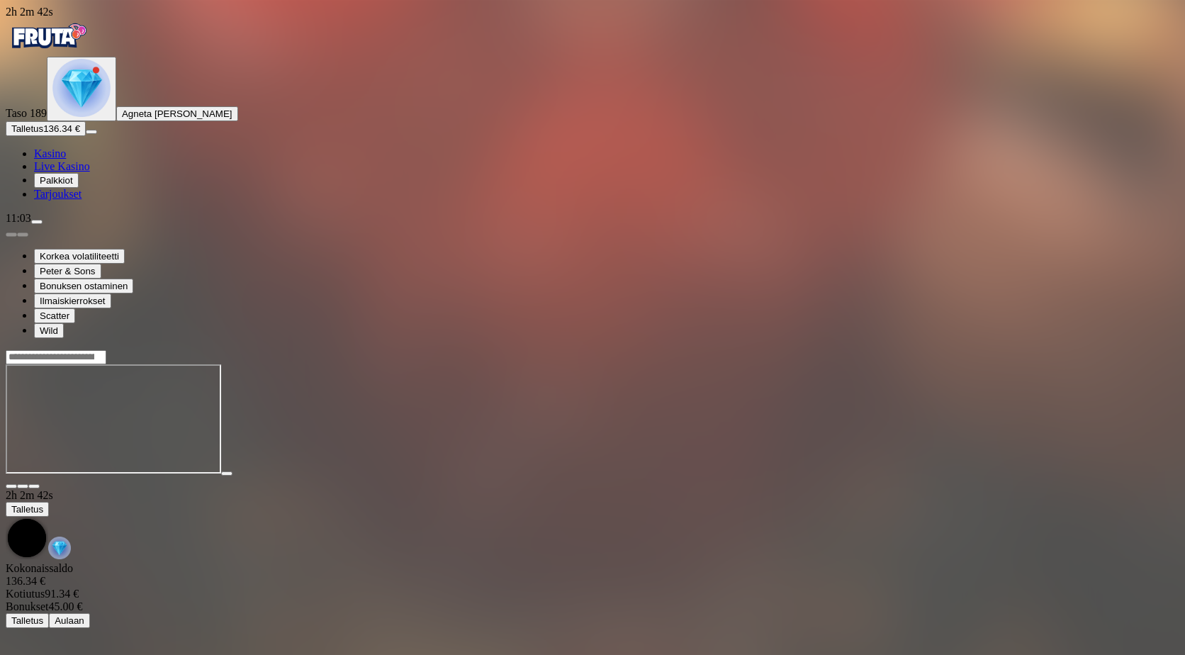
click at [402, 476] on div at bounding box center [592, 420] width 1173 height 112
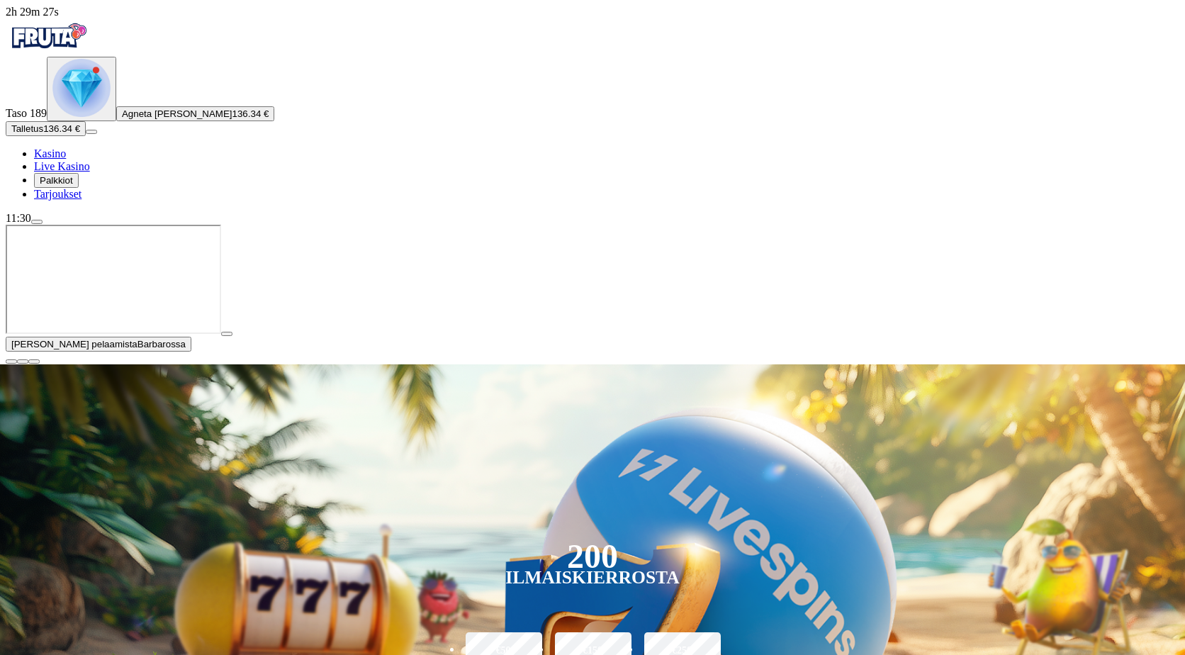
click at [11, 361] on span "close icon" at bounding box center [11, 361] width 0 height 0
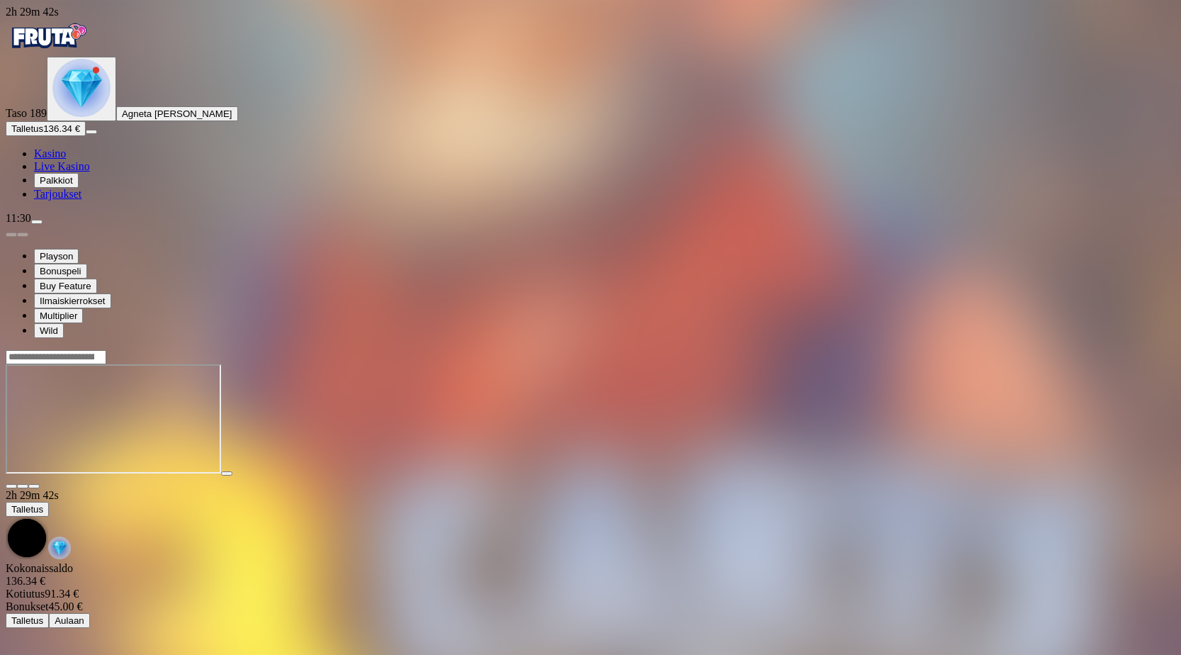
click at [11, 486] on span "close icon" at bounding box center [11, 486] width 0 height 0
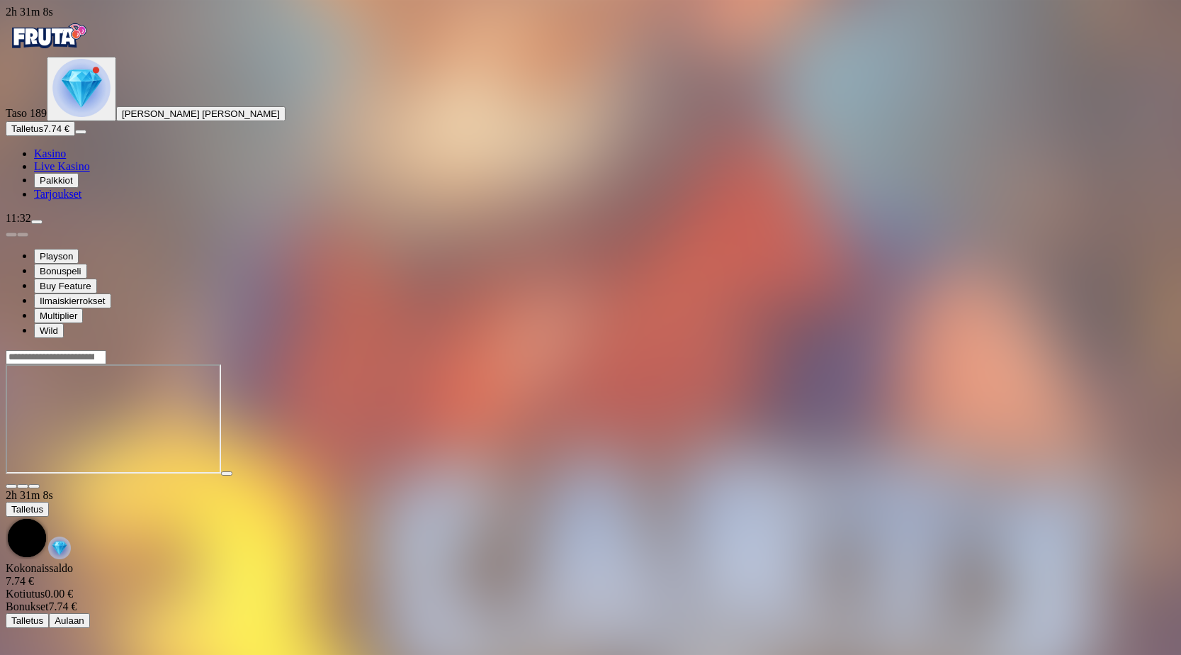
click at [73, 186] on span "Palkkiot" at bounding box center [56, 180] width 33 height 11
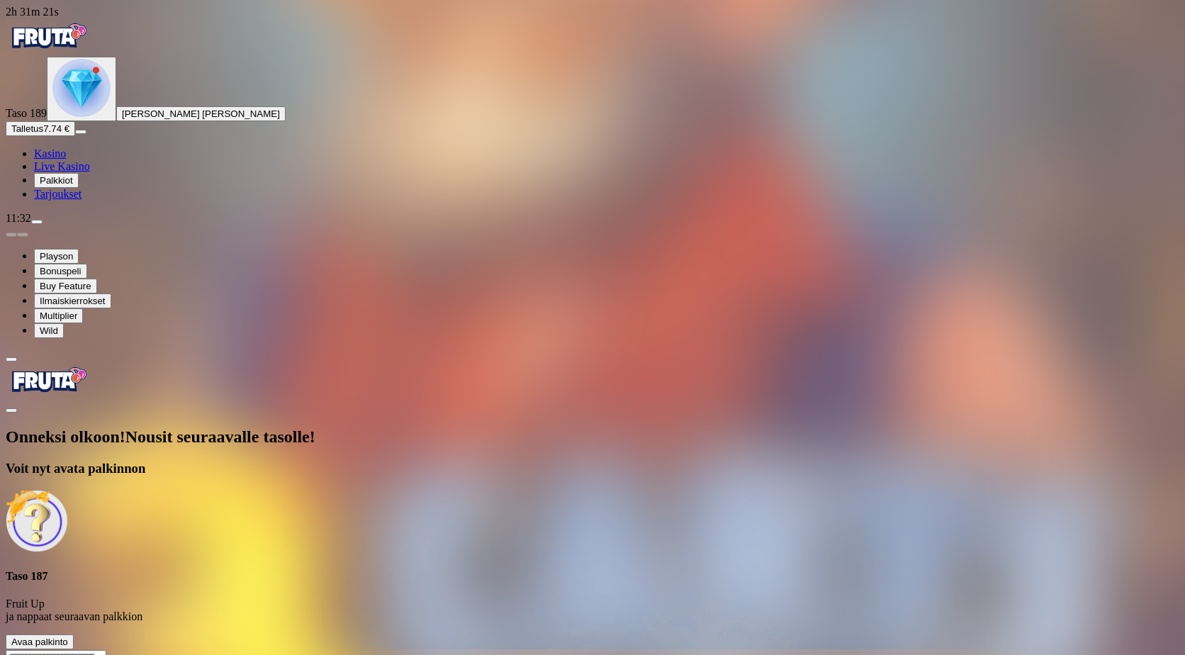
click at [68, 636] on span "Avaa palkinto" at bounding box center [39, 641] width 57 height 11
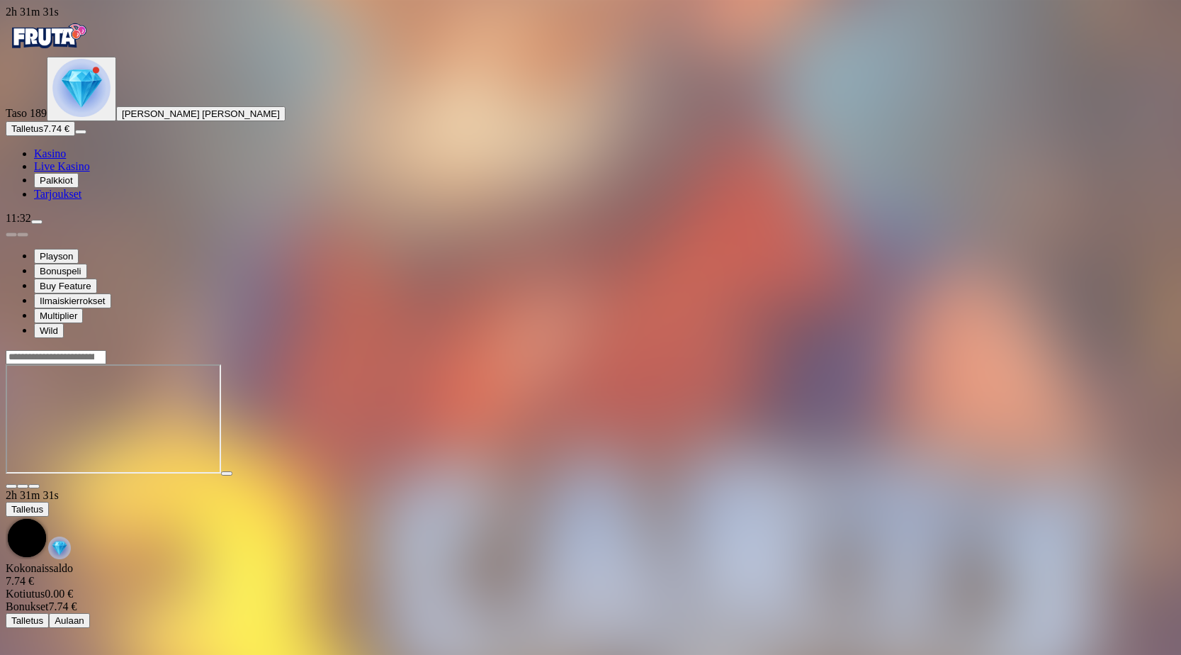
click at [11, 486] on span "close icon" at bounding box center [11, 486] width 0 height 0
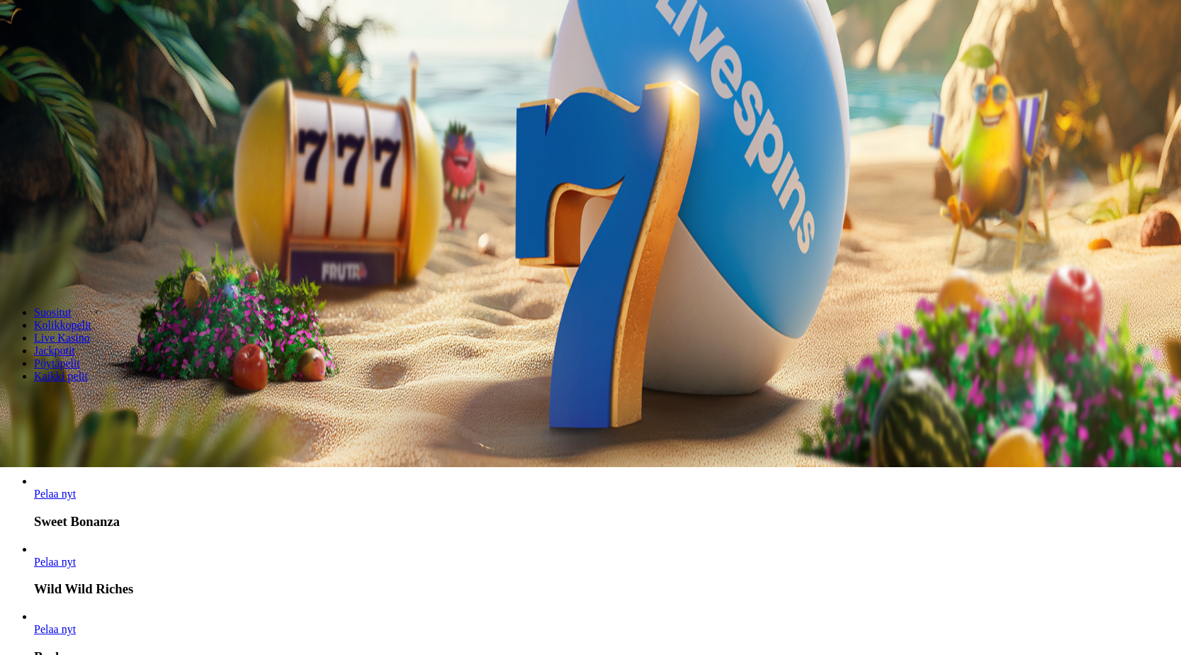
scroll to position [213, 0]
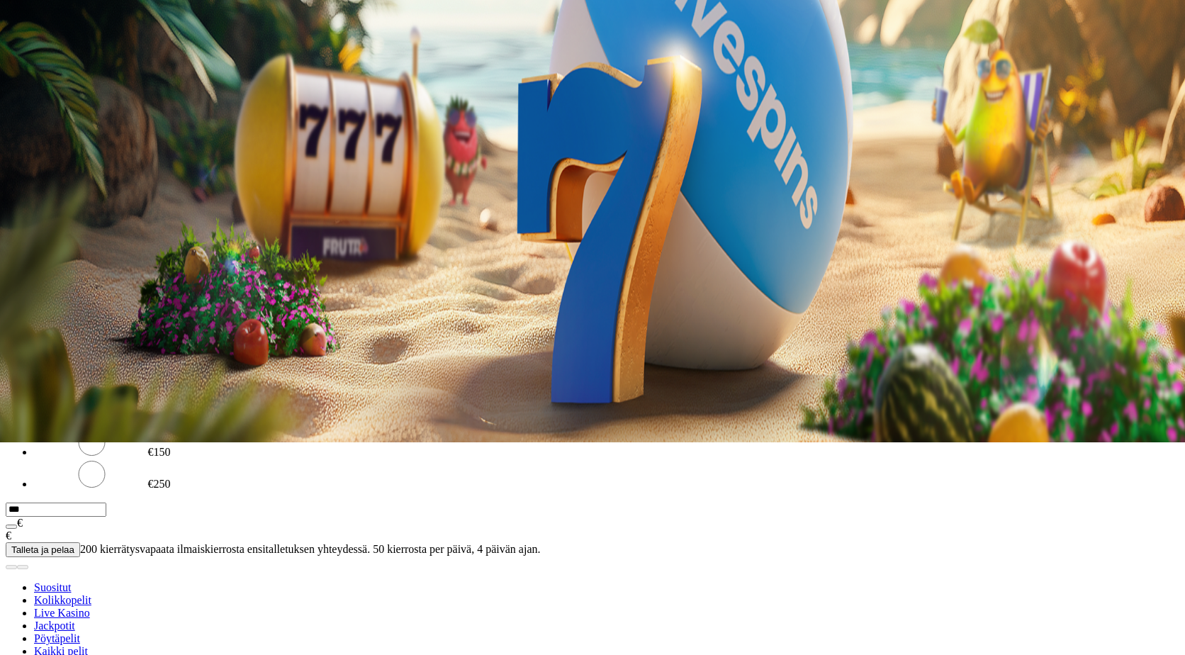
click at [68, 310] on span "Avaa palkinto" at bounding box center [39, 304] width 57 height 11
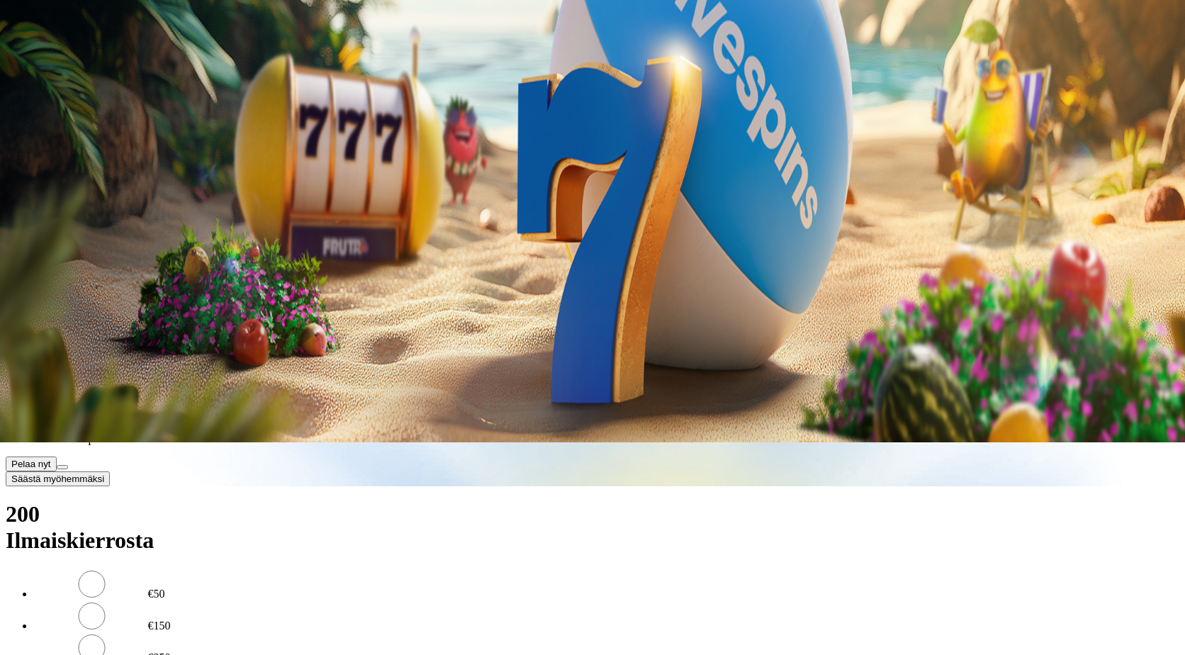
click at [68, 465] on button at bounding box center [62, 467] width 11 height 4
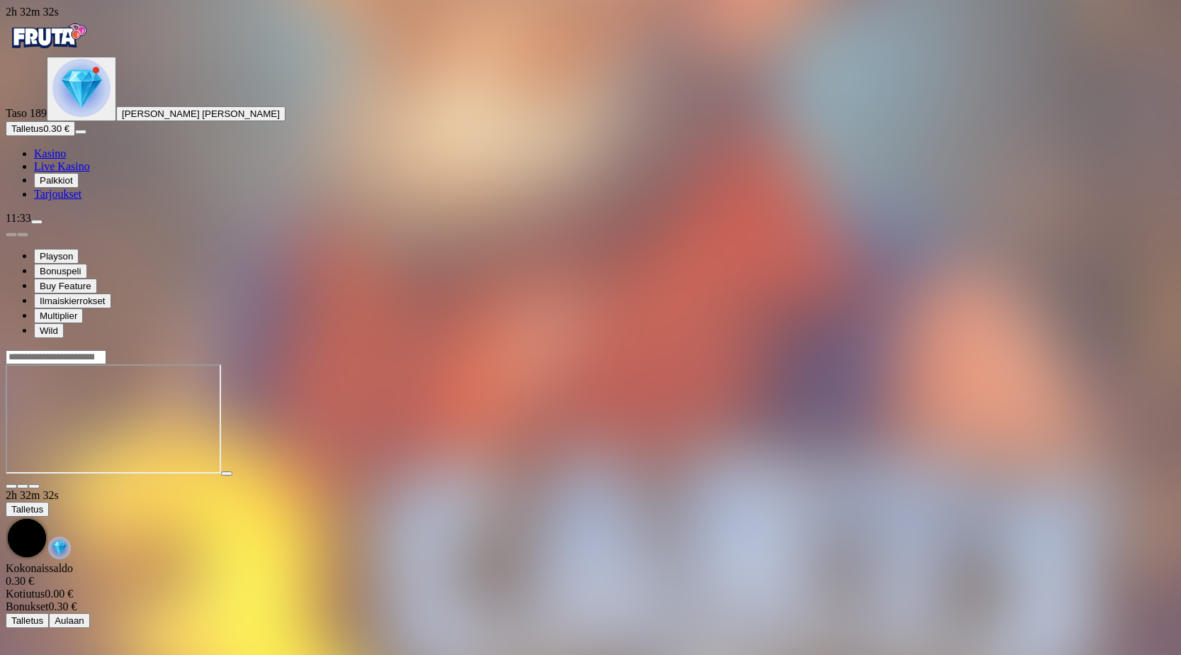
click at [11, 486] on span "close icon" at bounding box center [11, 486] width 0 height 0
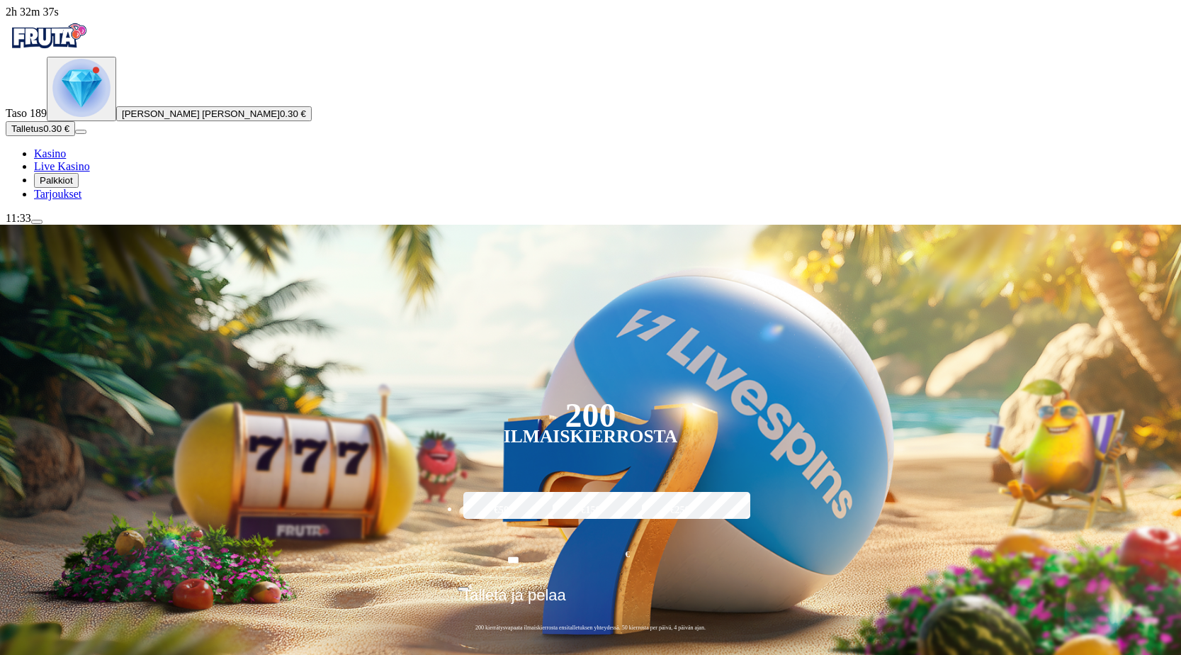
click at [75, 117] on img "Primary" at bounding box center [81, 88] width 58 height 58
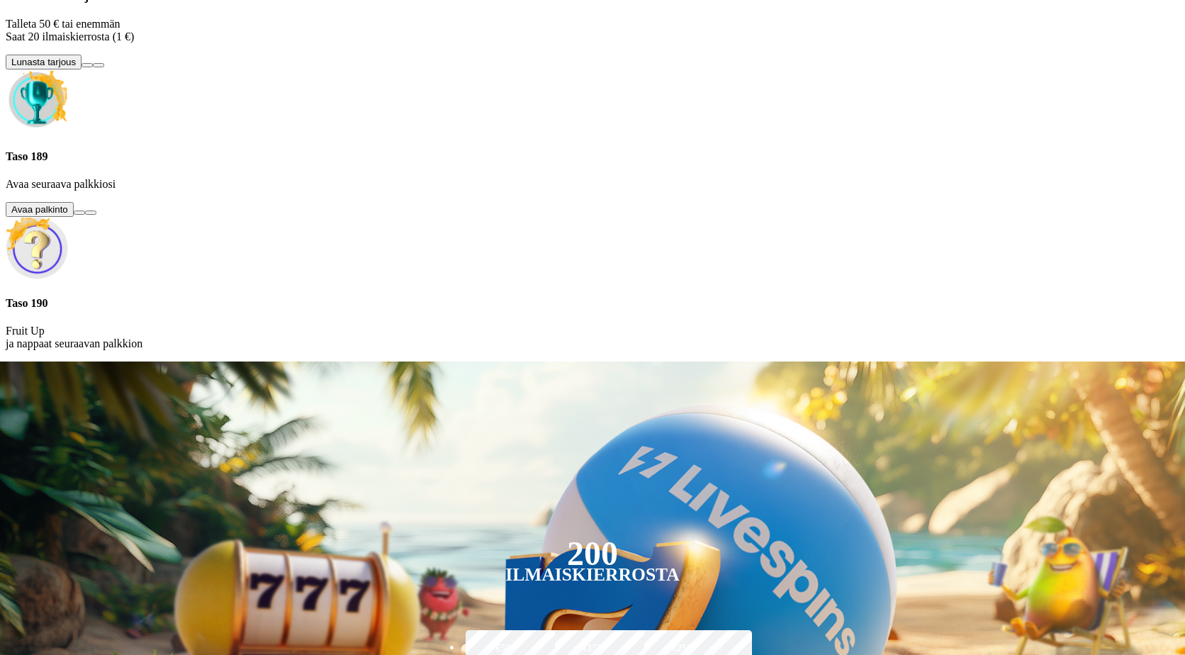
scroll to position [1144, 0]
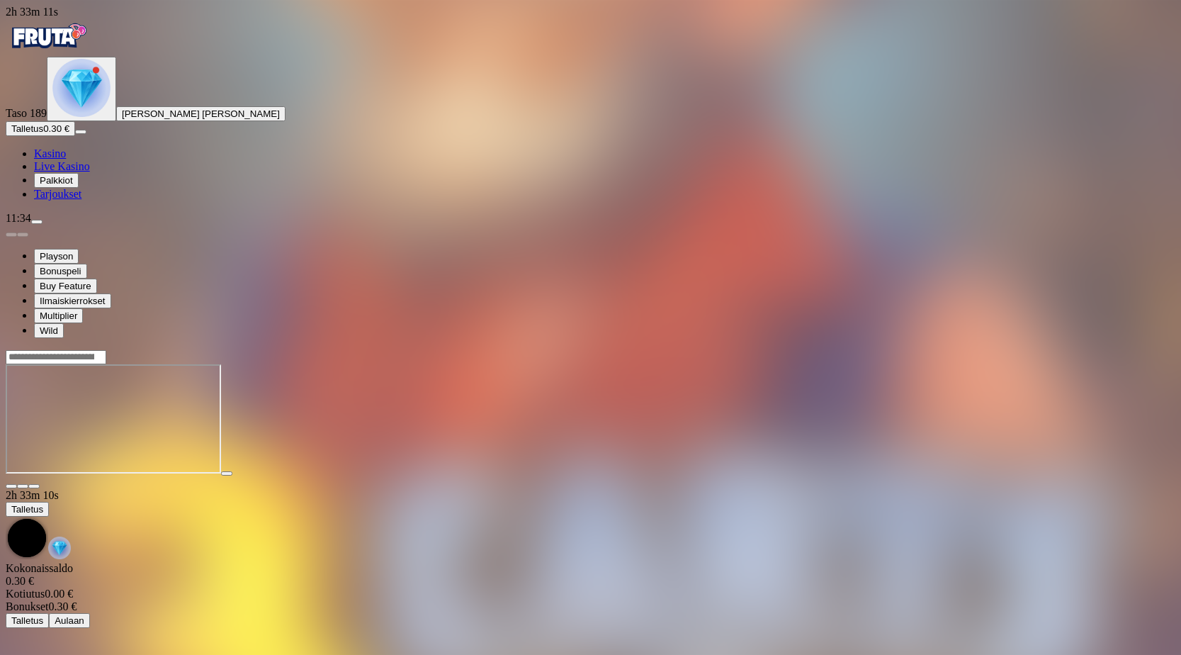
click at [11, 486] on span "close icon" at bounding box center [11, 486] width 0 height 0
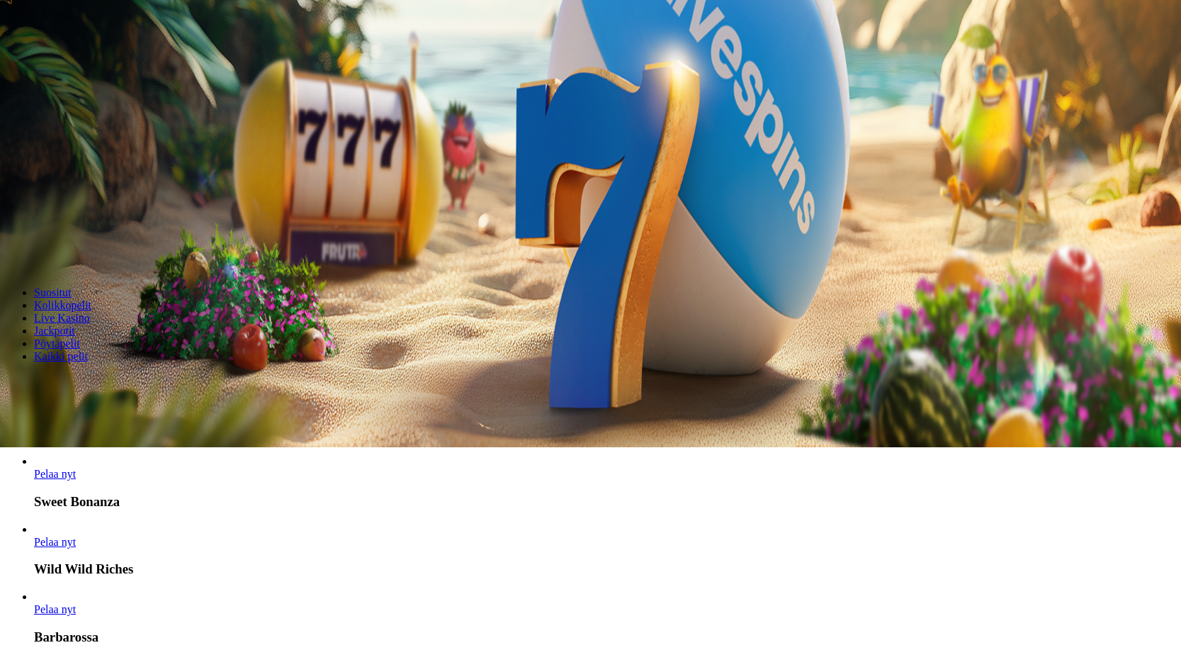
scroll to position [213, 0]
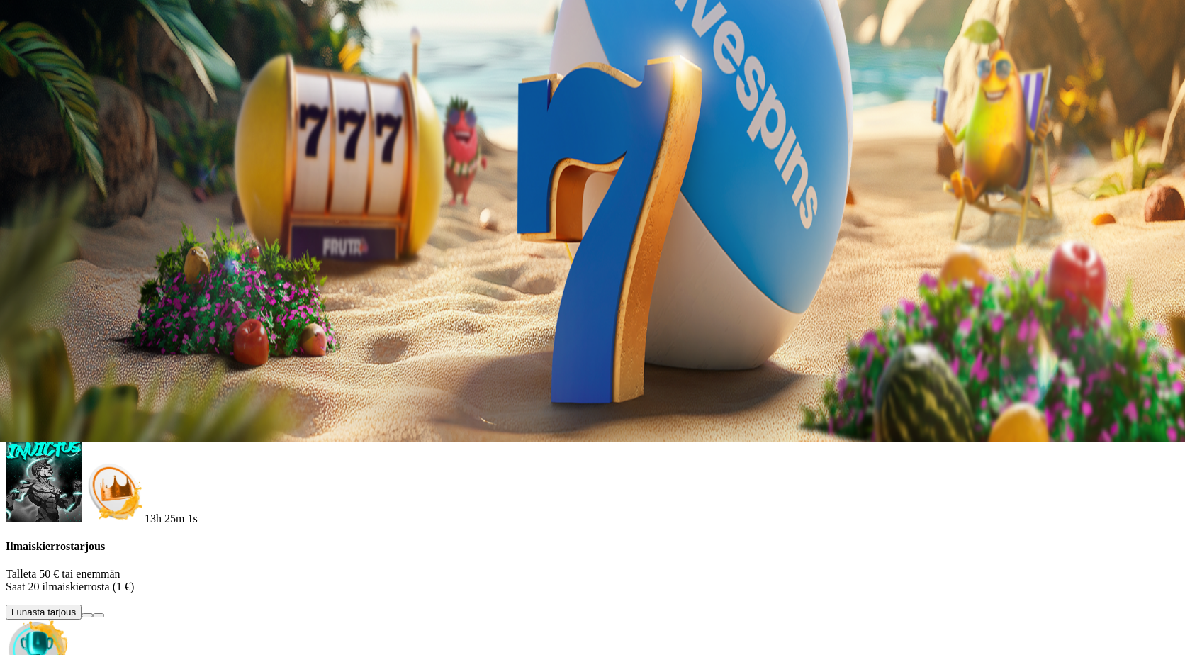
click at [68, 427] on button at bounding box center [62, 429] width 11 height 4
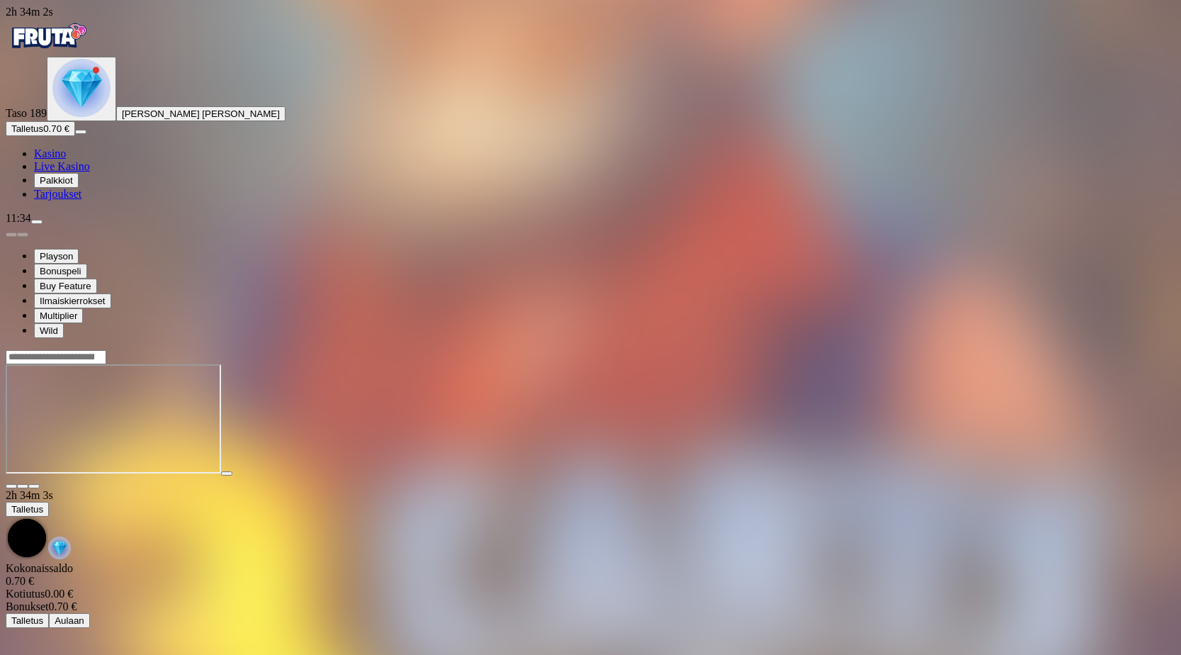
click at [11, 486] on span "close icon" at bounding box center [11, 486] width 0 height 0
